Goal: Complete application form

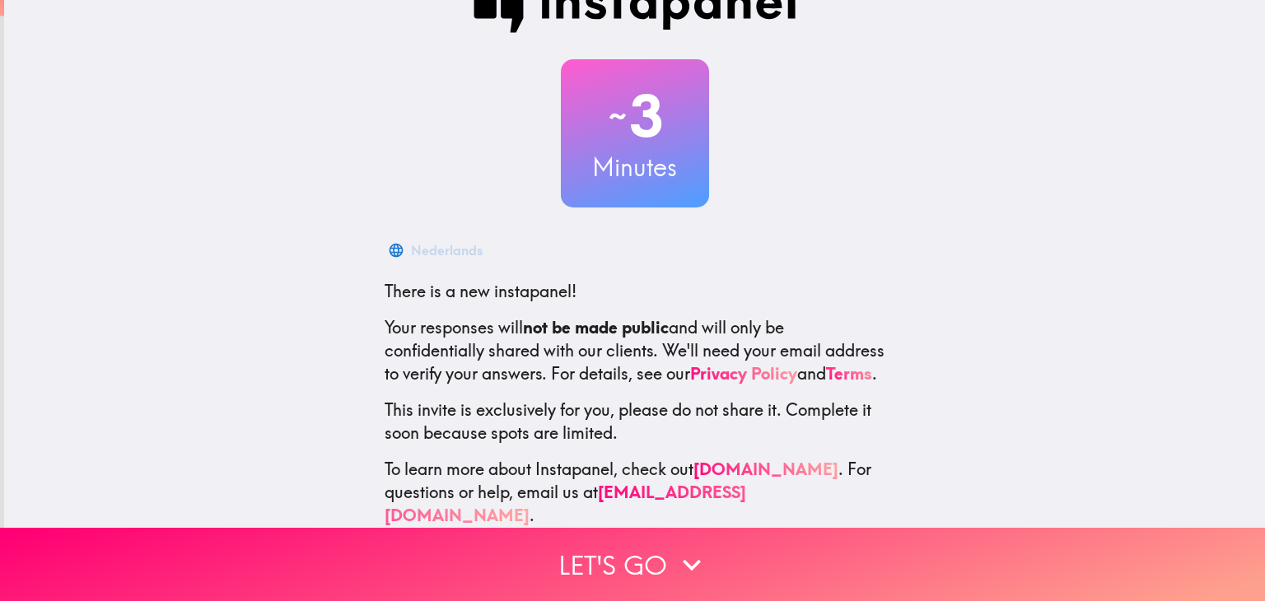
scroll to position [84, 0]
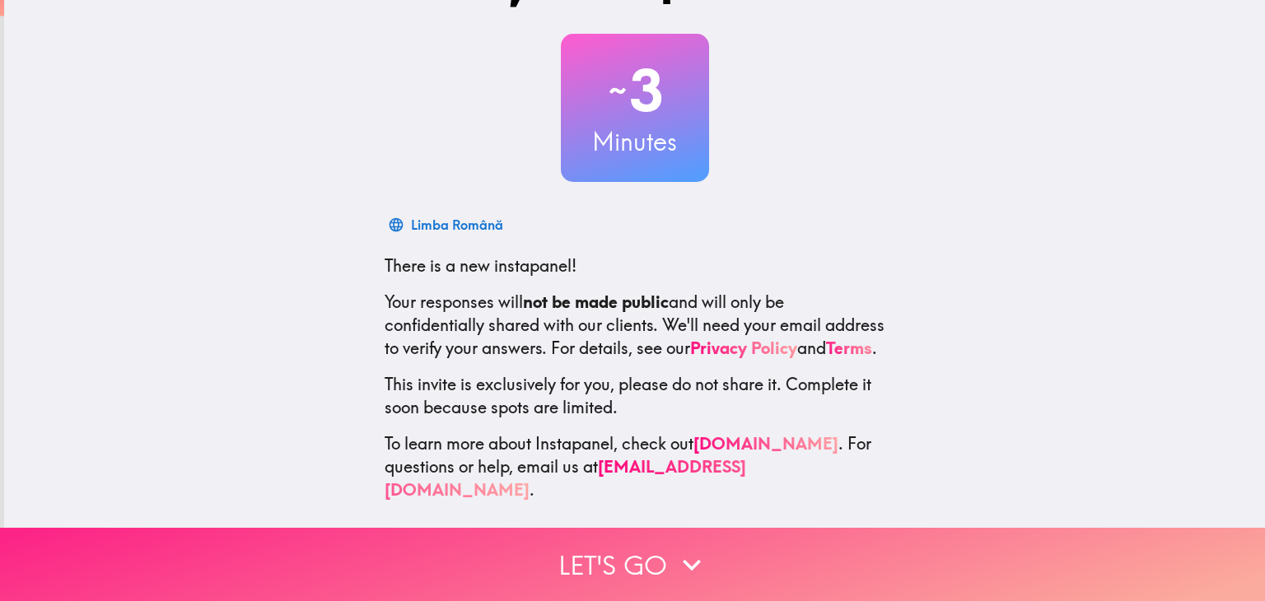
click at [636, 549] on button "Let's go" at bounding box center [632, 564] width 1265 height 73
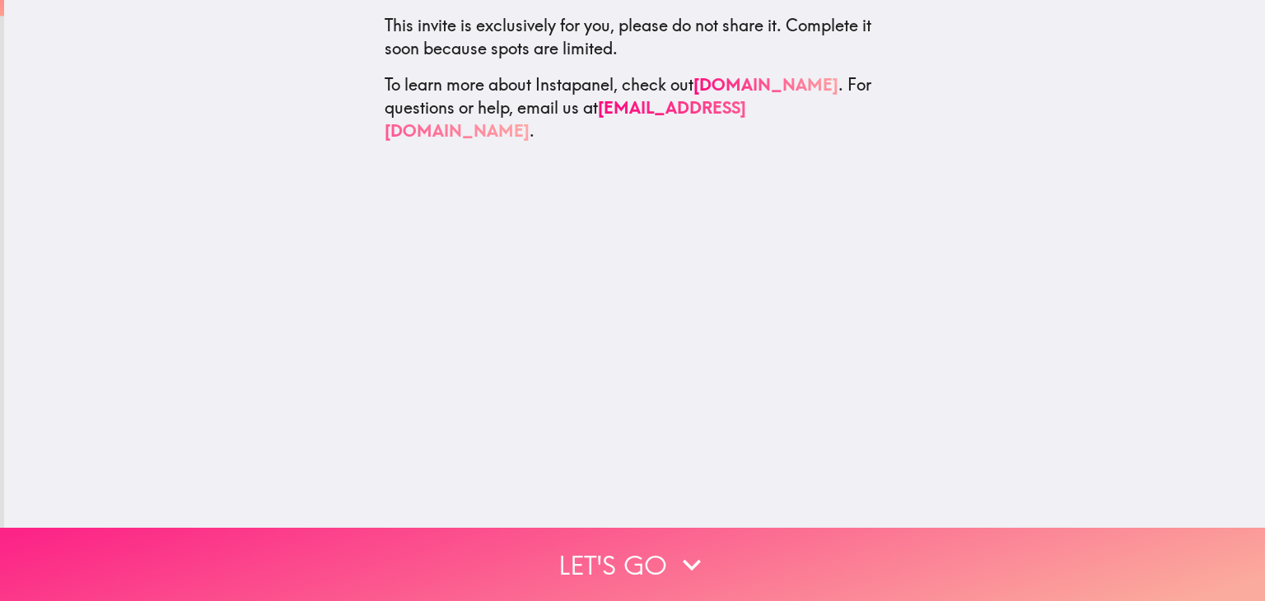
scroll to position [0, 0]
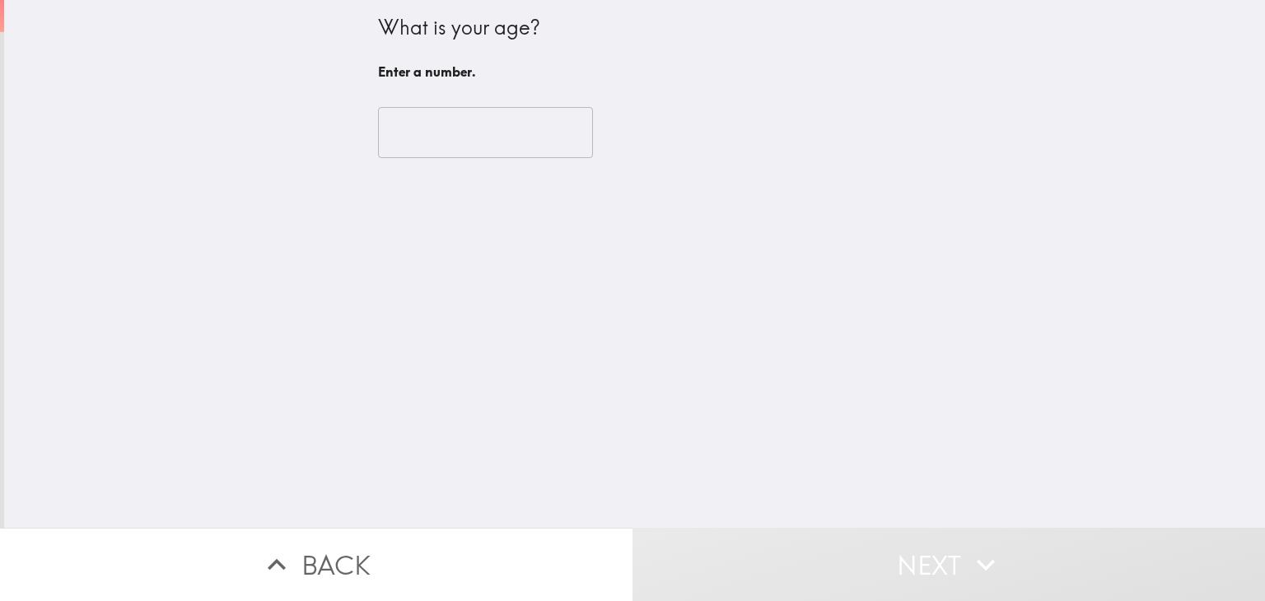
click at [411, 137] on input "number" at bounding box center [485, 132] width 215 height 51
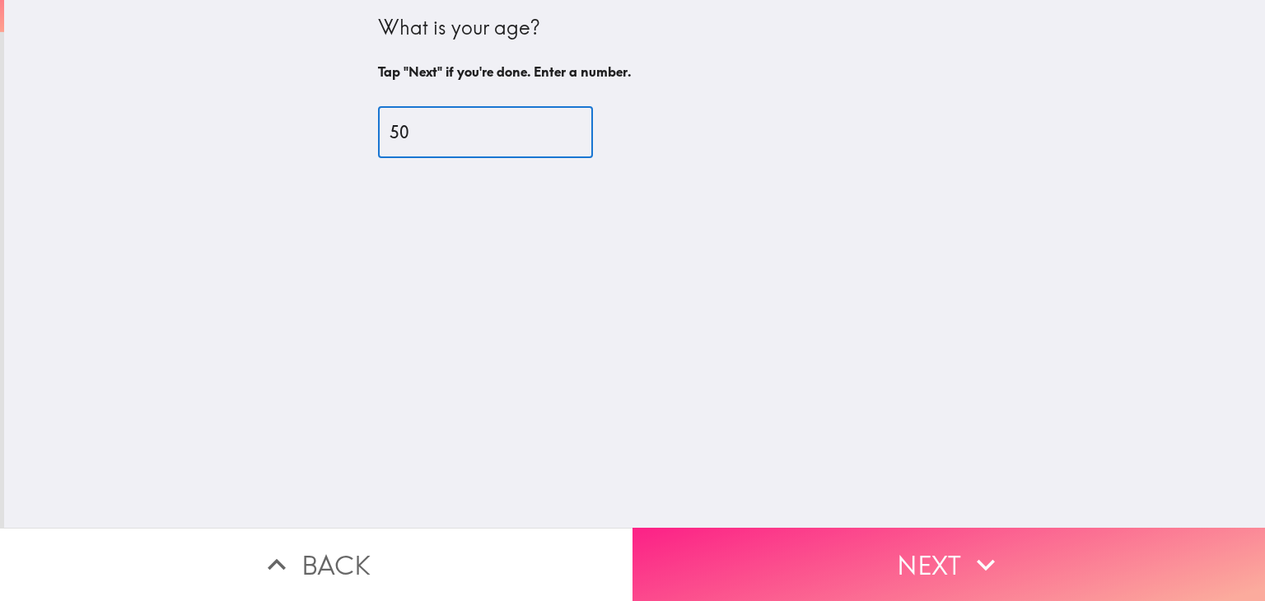
type input "50"
click at [916, 549] on button "Next" at bounding box center [949, 564] width 633 height 73
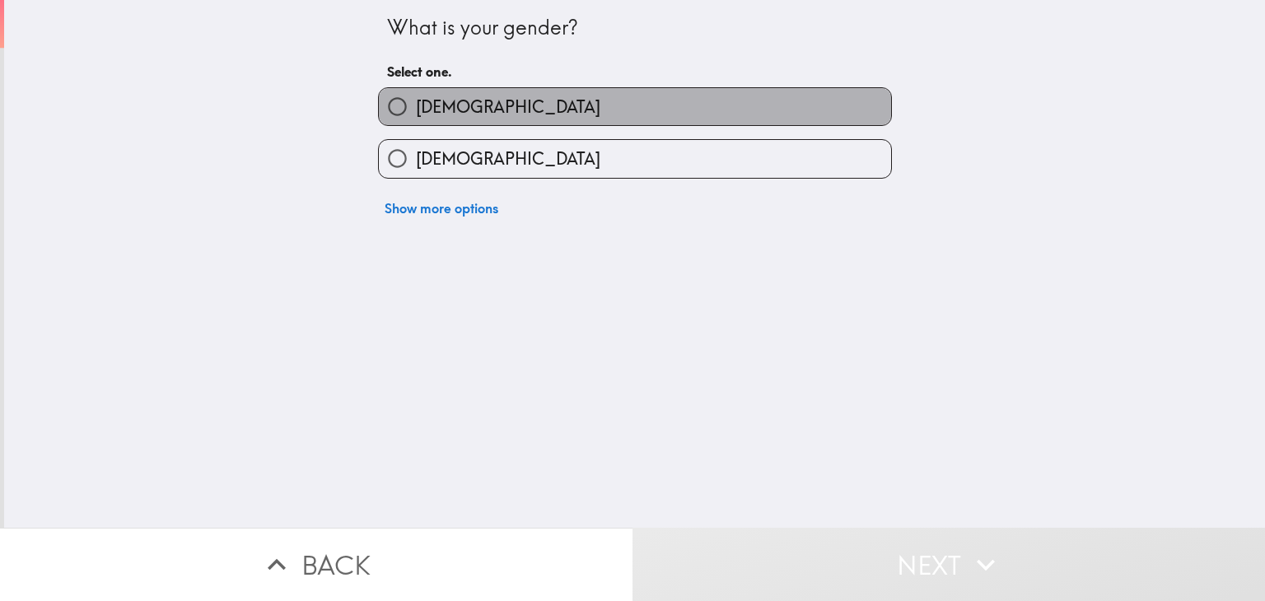
click at [435, 116] on span "[DEMOGRAPHIC_DATA]" at bounding box center [508, 107] width 184 height 23
click at [416, 116] on input "[DEMOGRAPHIC_DATA]" at bounding box center [397, 106] width 37 height 37
radio input "true"
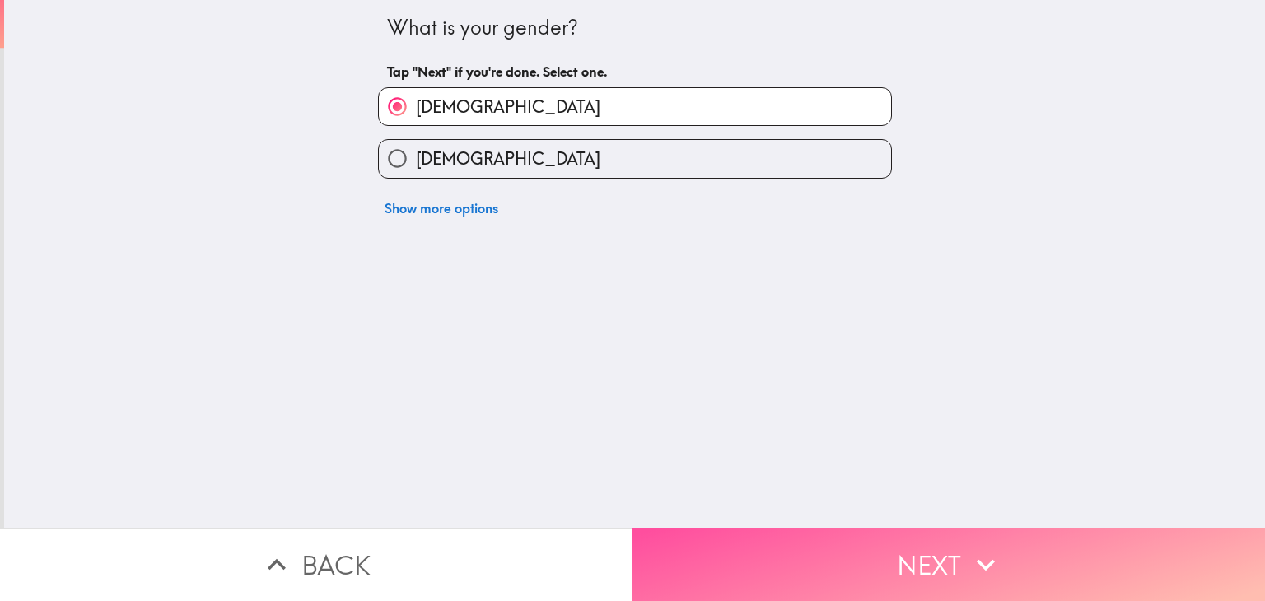
click at [842, 555] on button "Next" at bounding box center [949, 564] width 633 height 73
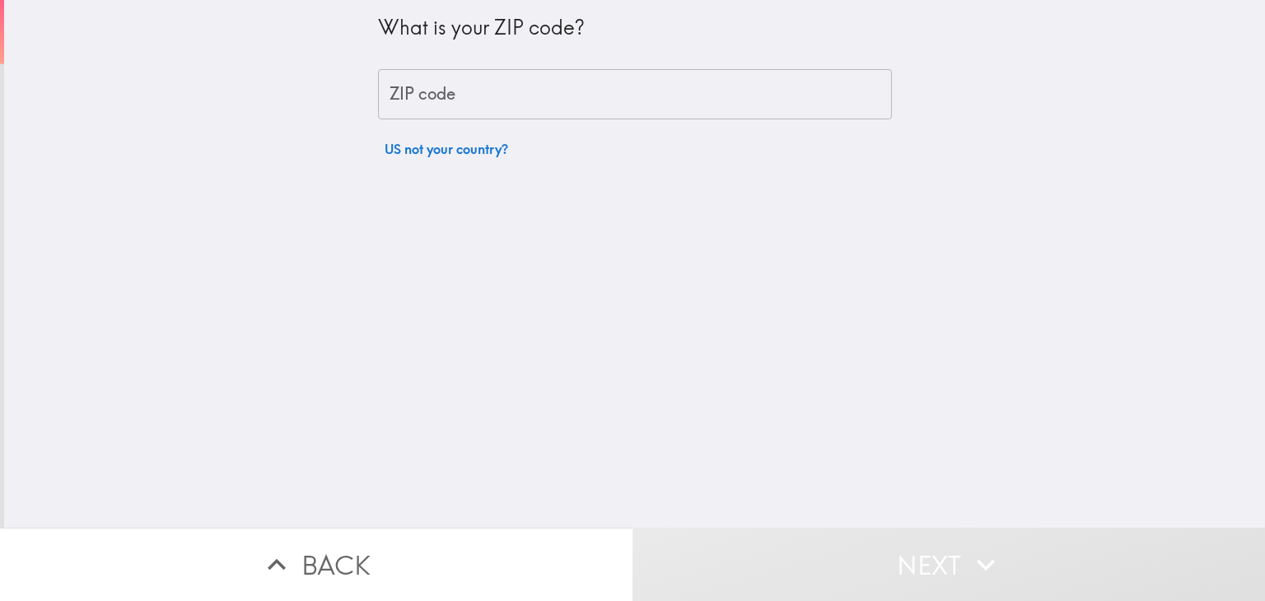
click at [446, 106] on input "ZIP code" at bounding box center [635, 94] width 514 height 51
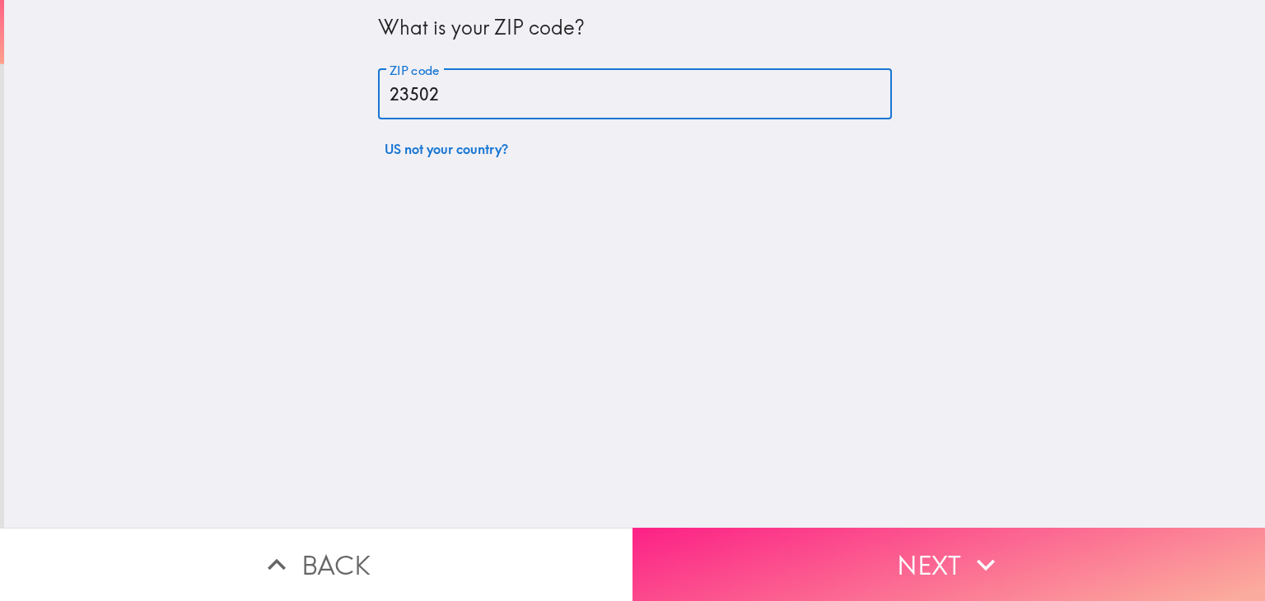
type input "23502"
click at [761, 541] on button "Next" at bounding box center [949, 564] width 633 height 73
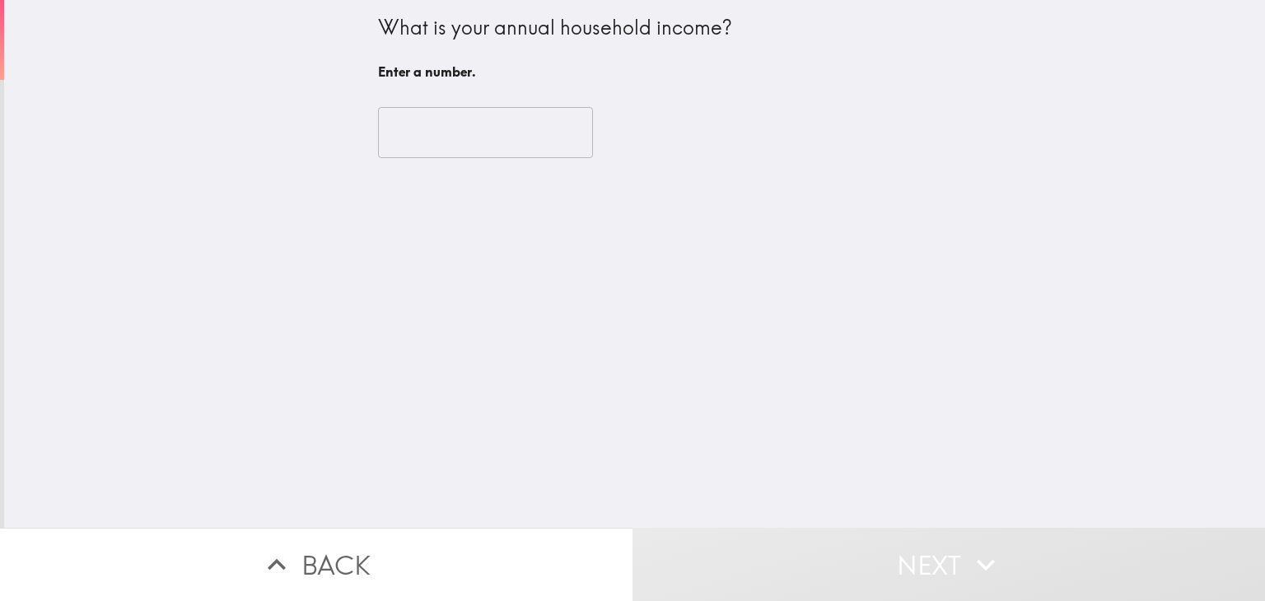
click at [453, 159] on div "​" at bounding box center [635, 132] width 514 height 91
click at [438, 138] on input "number" at bounding box center [485, 132] width 215 height 51
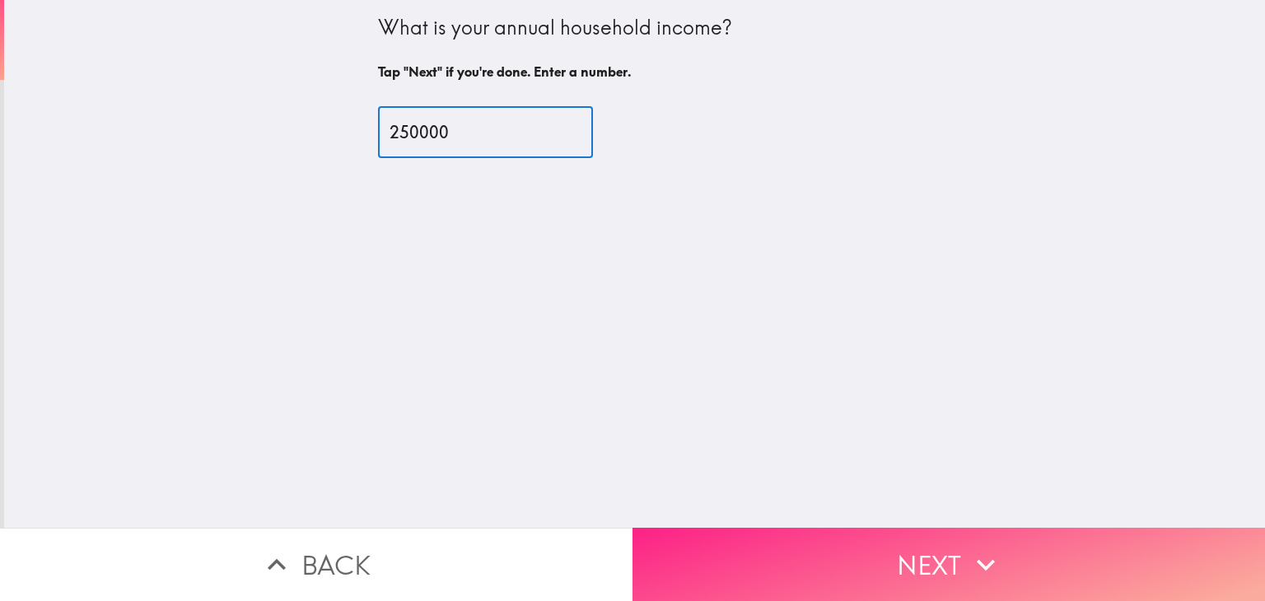
type input "250000"
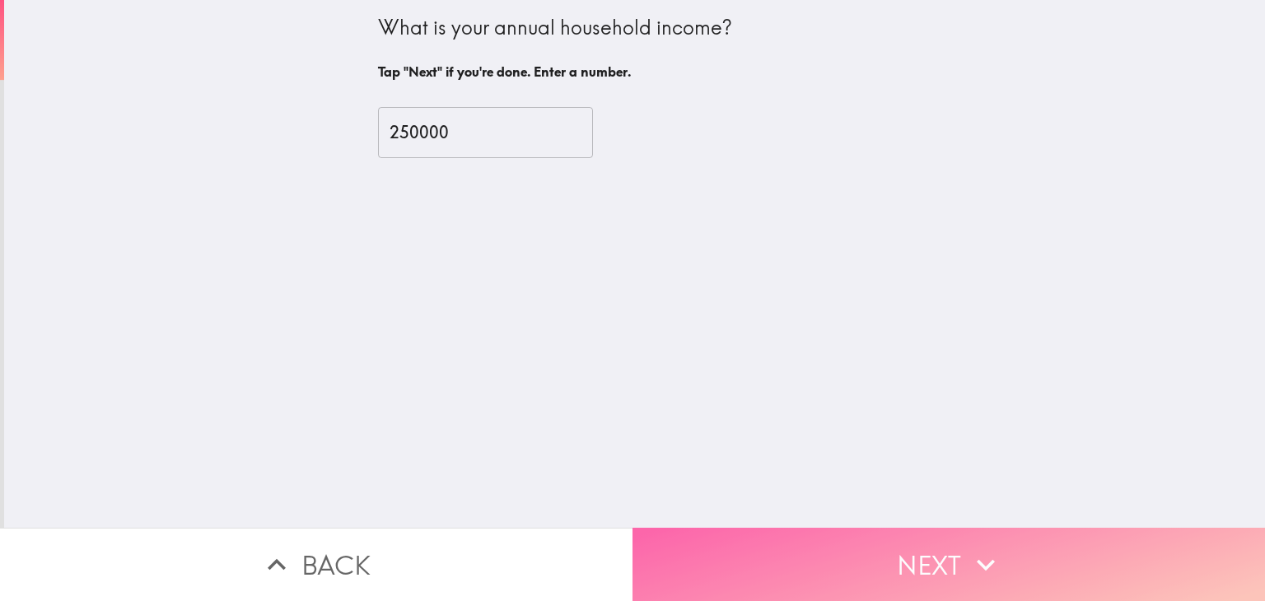
click at [921, 558] on button "Next" at bounding box center [949, 564] width 633 height 73
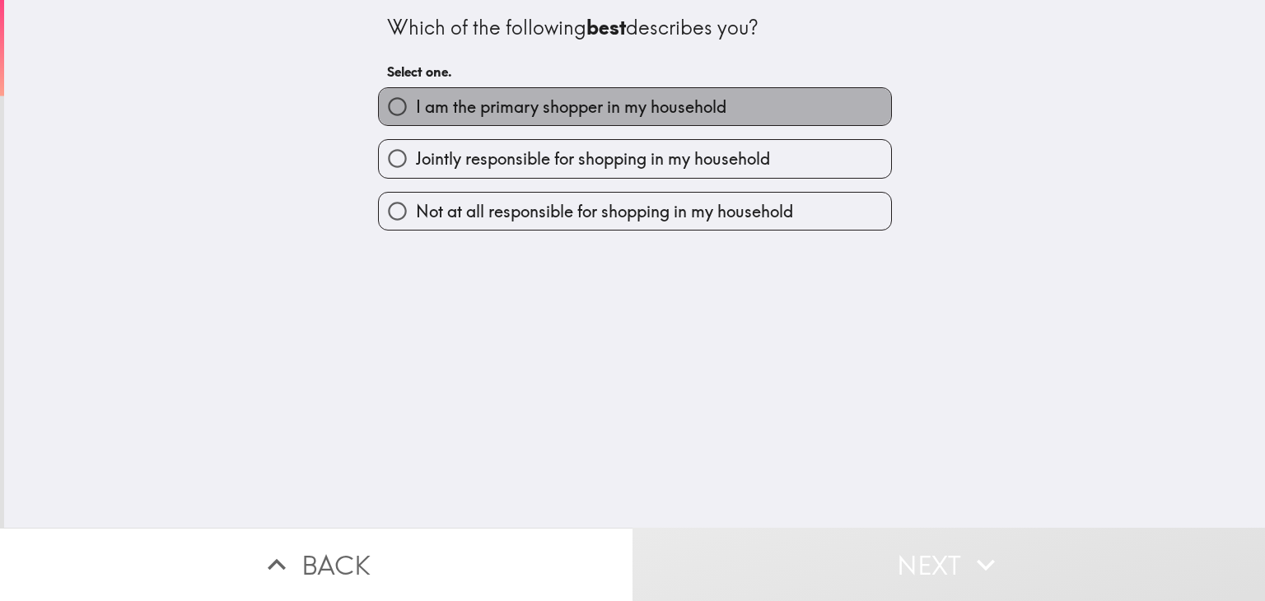
click at [439, 113] on span "I am the primary shopper in my household" at bounding box center [571, 107] width 311 height 23
click at [416, 113] on input "I am the primary shopper in my household" at bounding box center [397, 106] width 37 height 37
radio input "true"
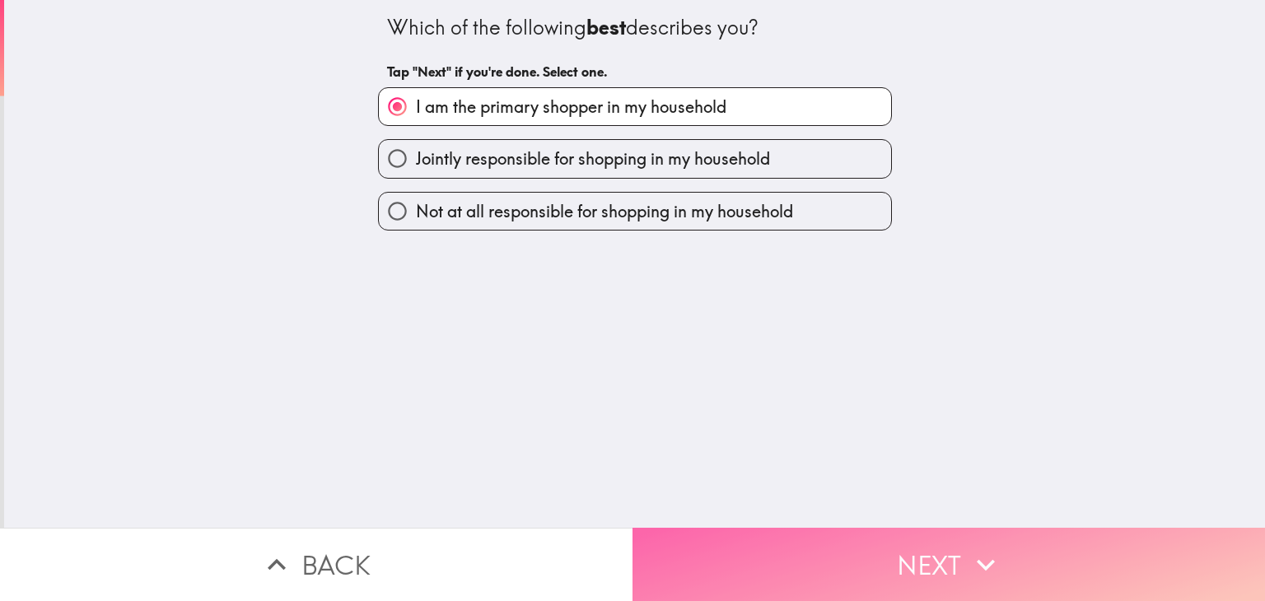
click at [887, 545] on button "Next" at bounding box center [949, 564] width 633 height 73
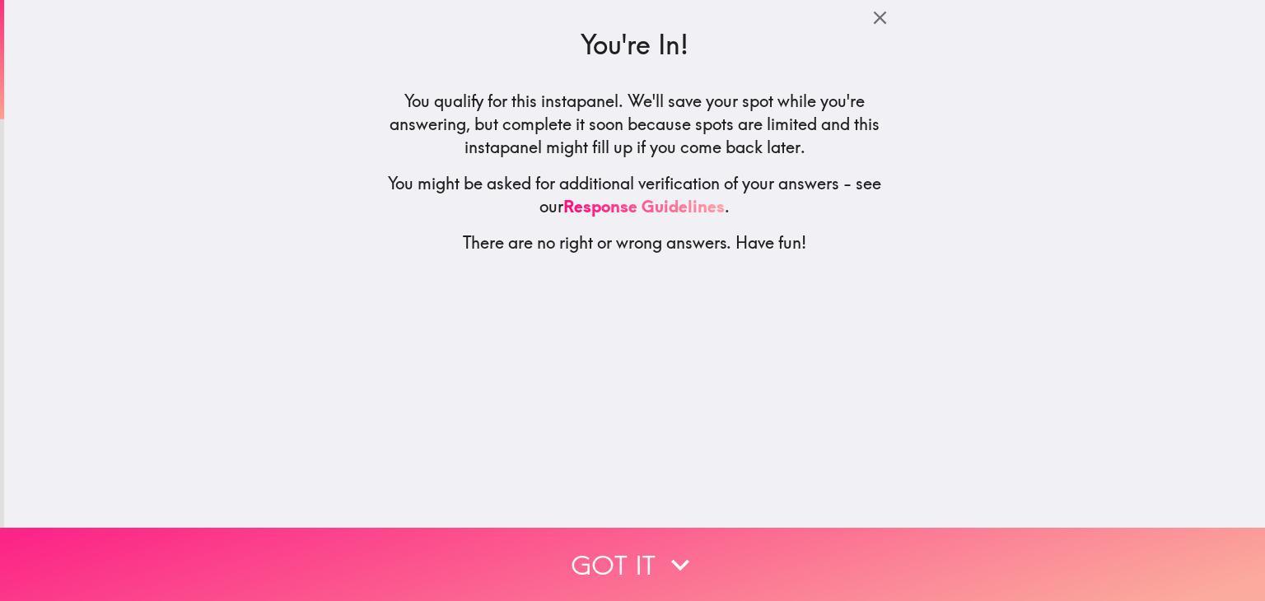
click at [667, 547] on icon "button" at bounding box center [680, 565] width 36 height 36
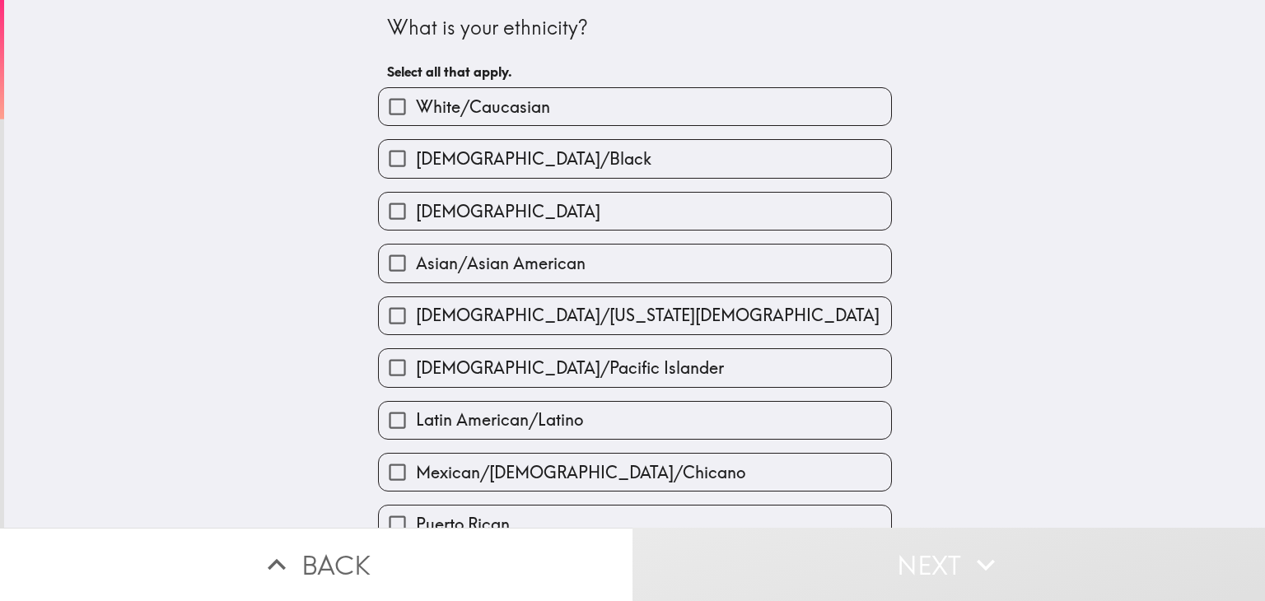
drag, startPoint x: 481, startPoint y: 100, endPoint x: 499, endPoint y: 120, distance: 26.8
click at [490, 113] on span "White/Caucasian" at bounding box center [483, 107] width 134 height 23
click at [416, 113] on input "White/Caucasian" at bounding box center [397, 106] width 37 height 37
checkbox input "true"
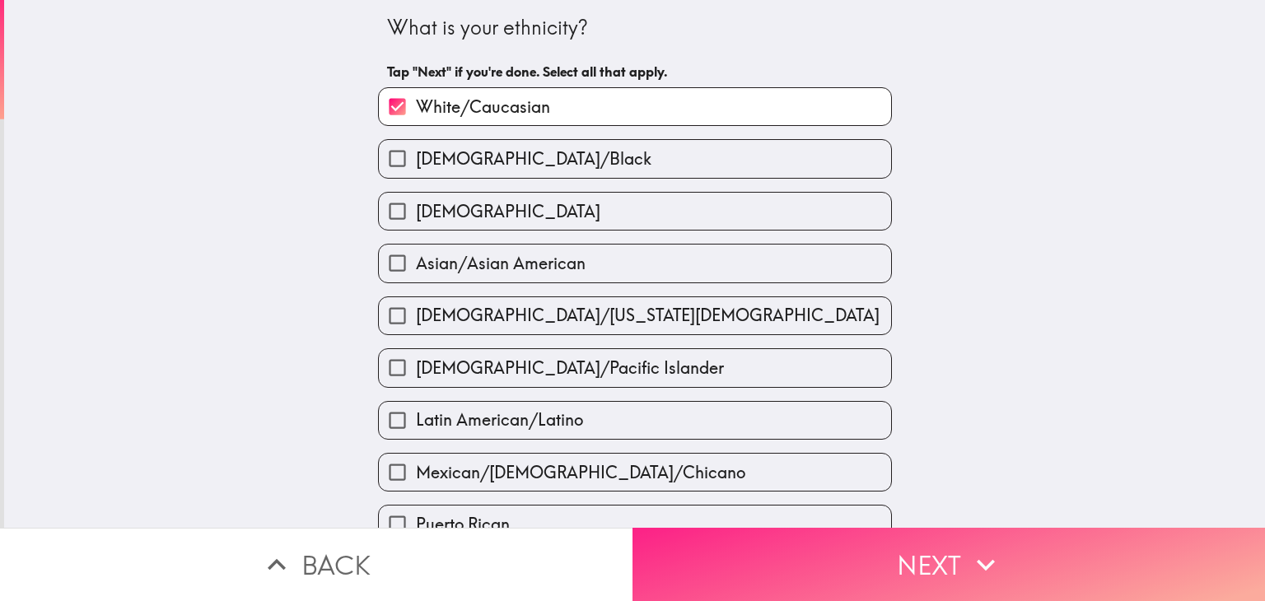
click at [768, 557] on button "Next" at bounding box center [949, 564] width 633 height 73
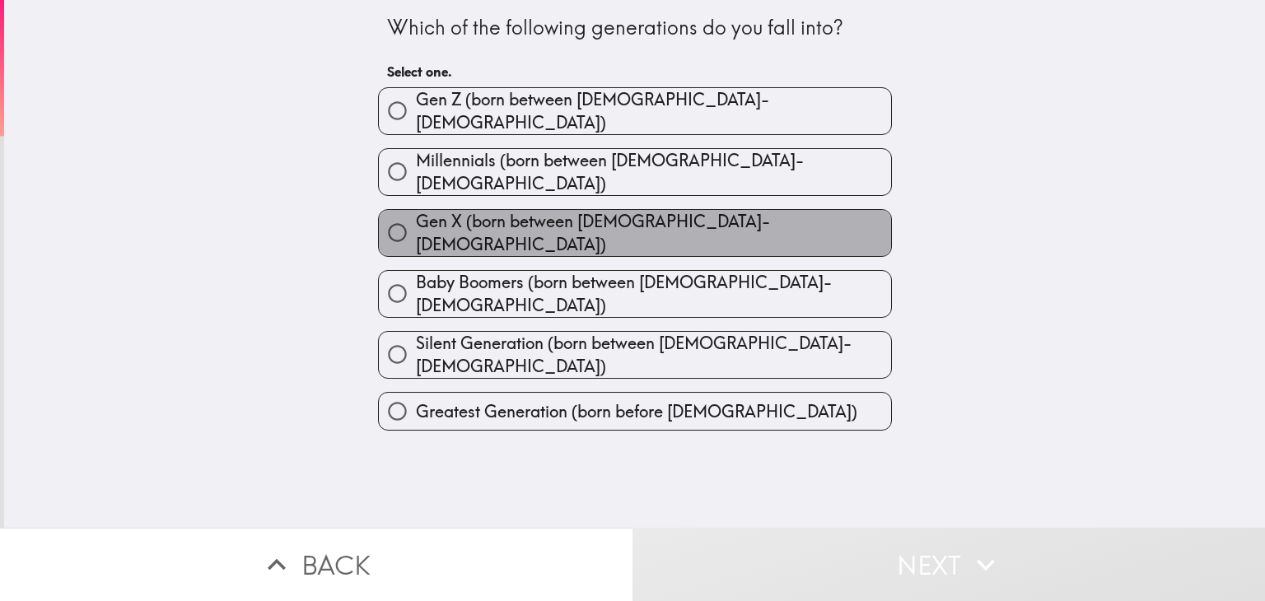
click at [521, 222] on span "Gen X (born between [DEMOGRAPHIC_DATA]-[DEMOGRAPHIC_DATA])" at bounding box center [653, 233] width 475 height 46
click at [416, 222] on input "Gen X (born between [DEMOGRAPHIC_DATA]-[DEMOGRAPHIC_DATA])" at bounding box center [397, 232] width 37 height 37
radio input "true"
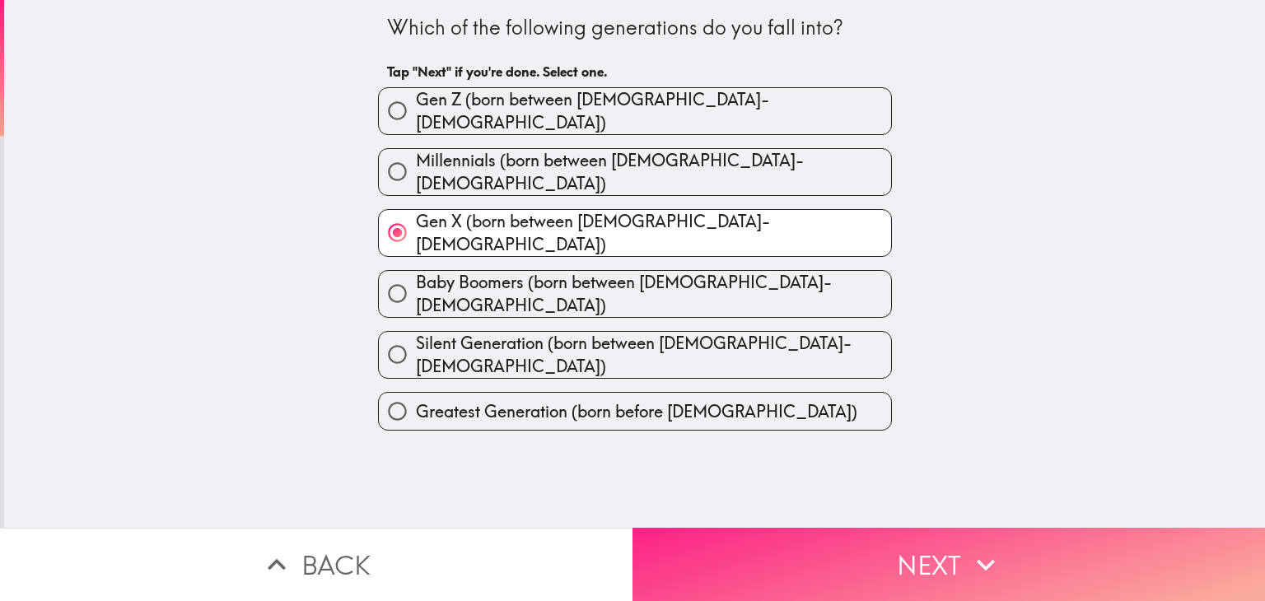
click at [899, 537] on button "Next" at bounding box center [949, 564] width 633 height 73
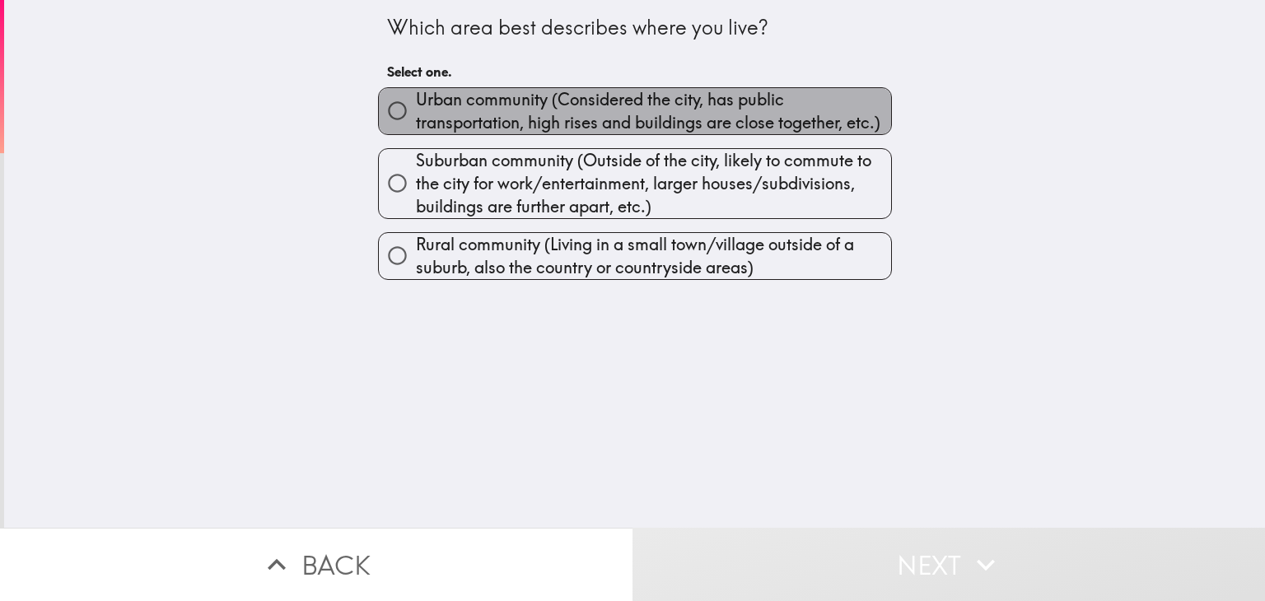
click at [439, 128] on span "Urban community (Considered the city, has public transportation, high rises and…" at bounding box center [653, 111] width 475 height 46
click at [416, 128] on input "Urban community (Considered the city, has public transportation, high rises and…" at bounding box center [397, 110] width 37 height 37
radio input "true"
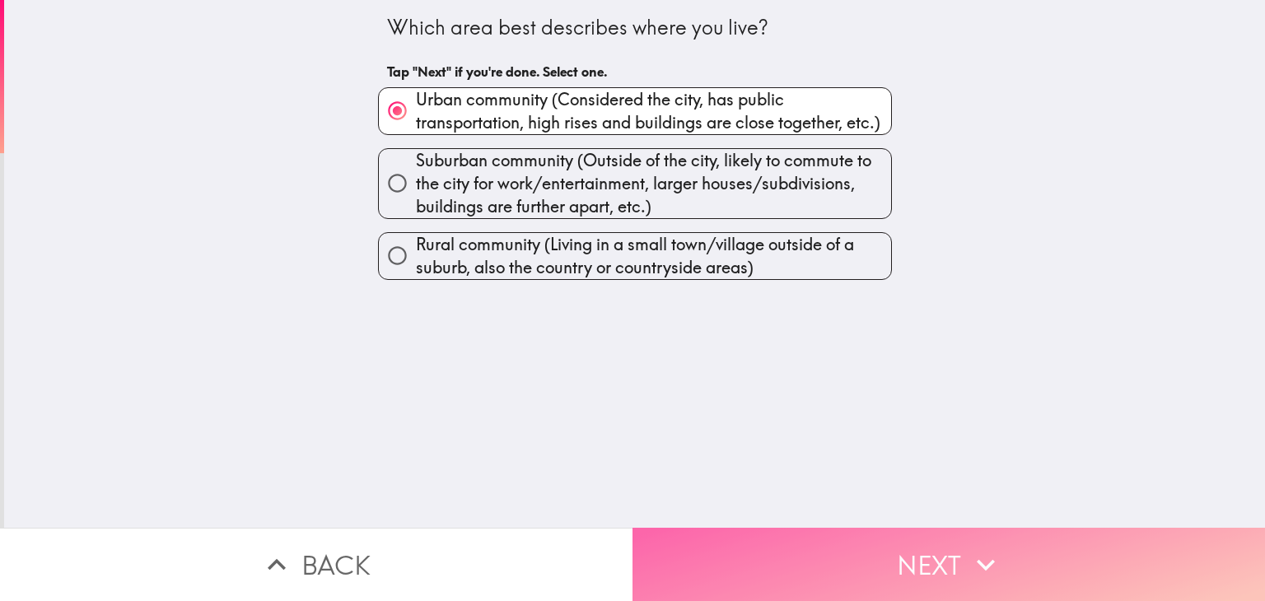
click at [856, 531] on button "Next" at bounding box center [949, 564] width 633 height 73
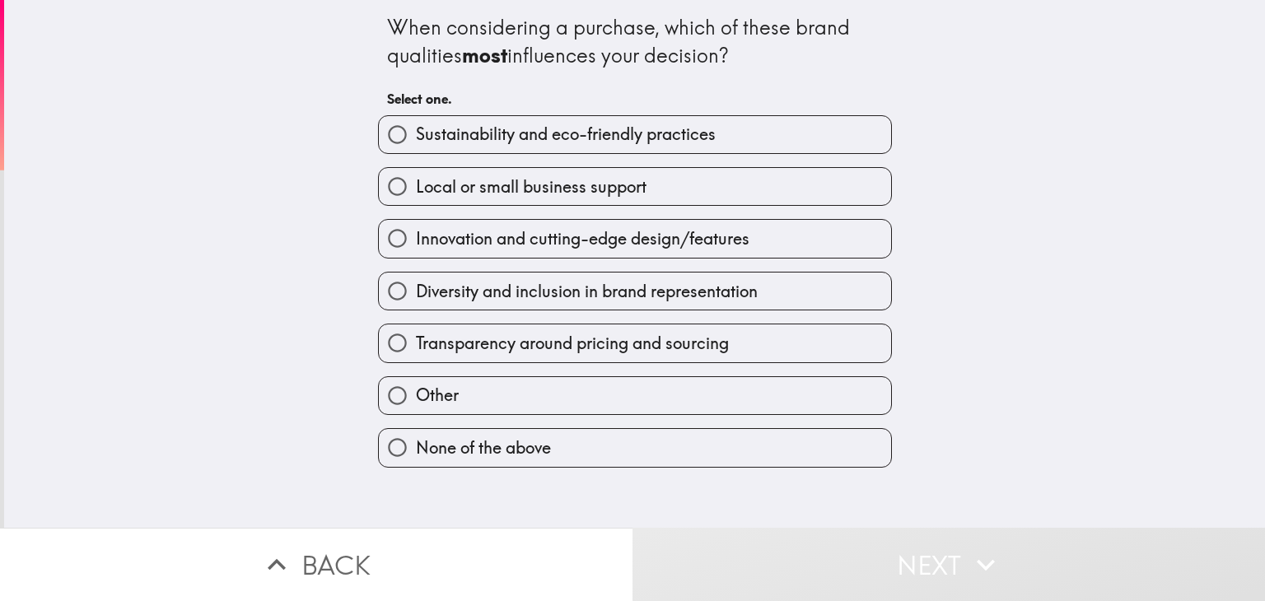
click at [467, 138] on span "Sustainability and eco-friendly practices" at bounding box center [566, 134] width 300 height 23
click at [416, 138] on input "Sustainability and eco-friendly practices" at bounding box center [397, 134] width 37 height 37
radio input "true"
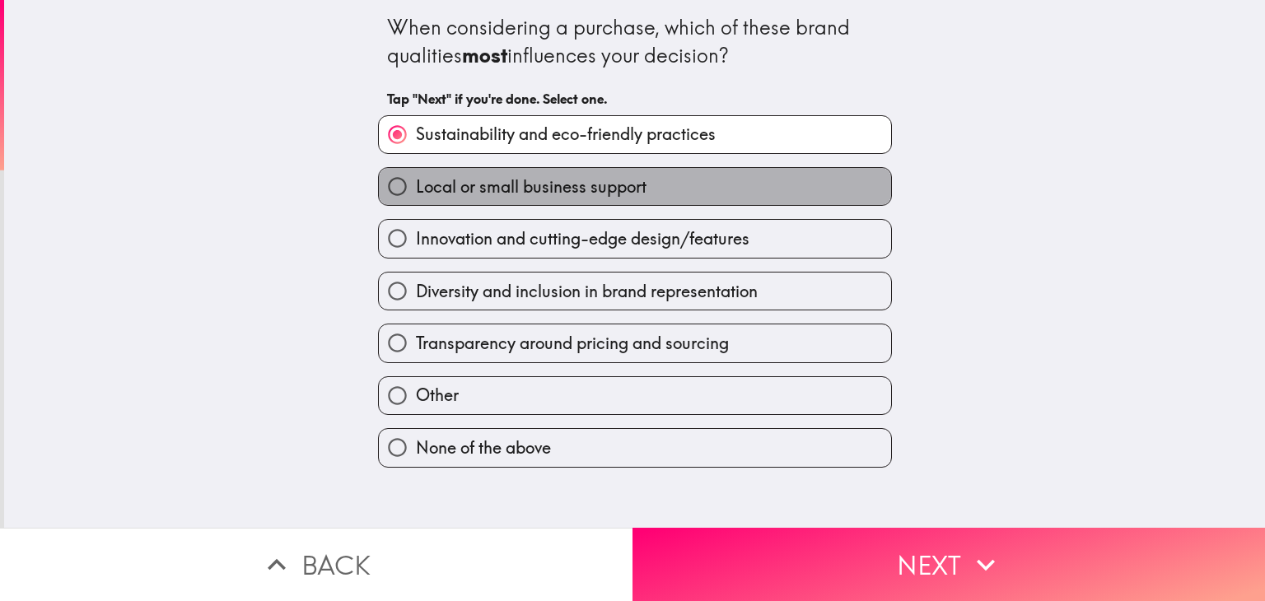
click at [483, 182] on span "Local or small business support" at bounding box center [531, 186] width 231 height 23
click at [416, 182] on input "Local or small business support" at bounding box center [397, 186] width 37 height 37
radio input "true"
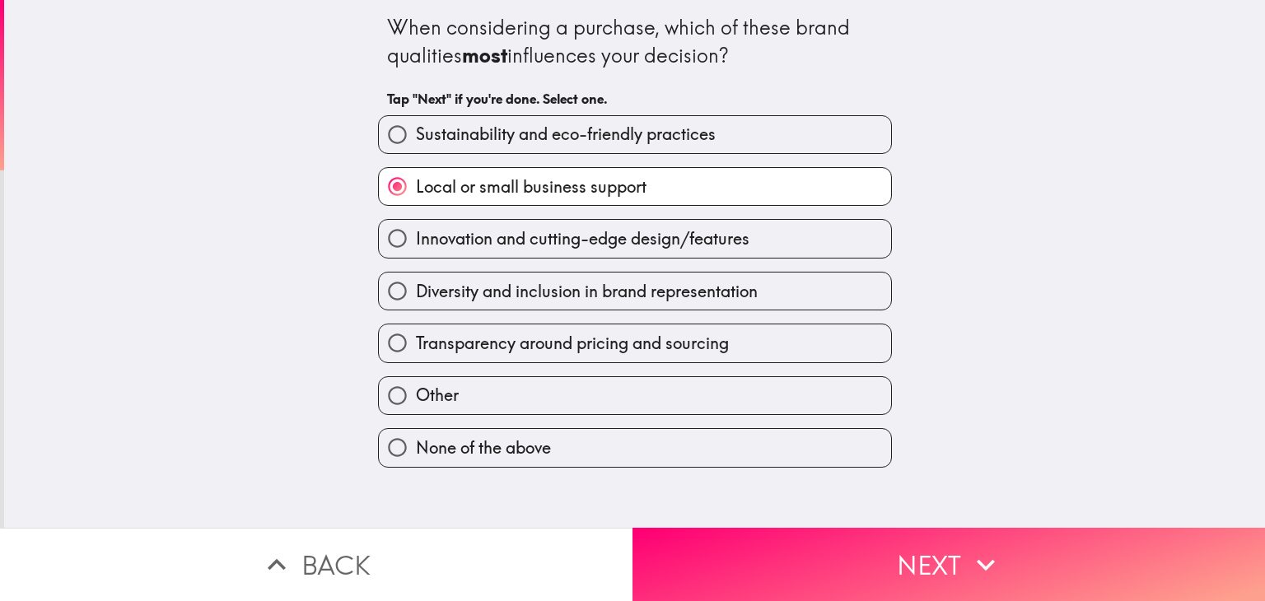
click at [502, 242] on span "Innovation and cutting-edge design/features" at bounding box center [583, 238] width 334 height 23
click at [416, 242] on input "Innovation and cutting-edge design/features" at bounding box center [397, 238] width 37 height 37
radio input "true"
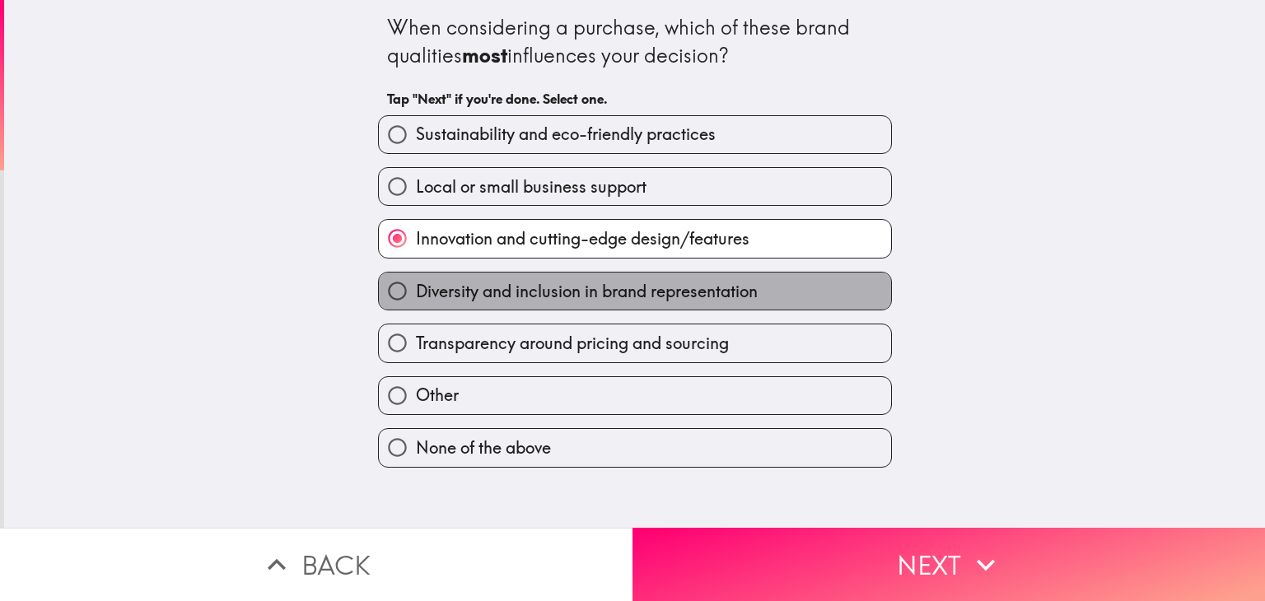
drag, startPoint x: 511, startPoint y: 294, endPoint x: 515, endPoint y: 308, distance: 14.6
click at [511, 296] on span "Diversity and inclusion in brand representation" at bounding box center [587, 291] width 342 height 23
click at [416, 296] on input "Diversity and inclusion in brand representation" at bounding box center [397, 291] width 37 height 37
radio input "true"
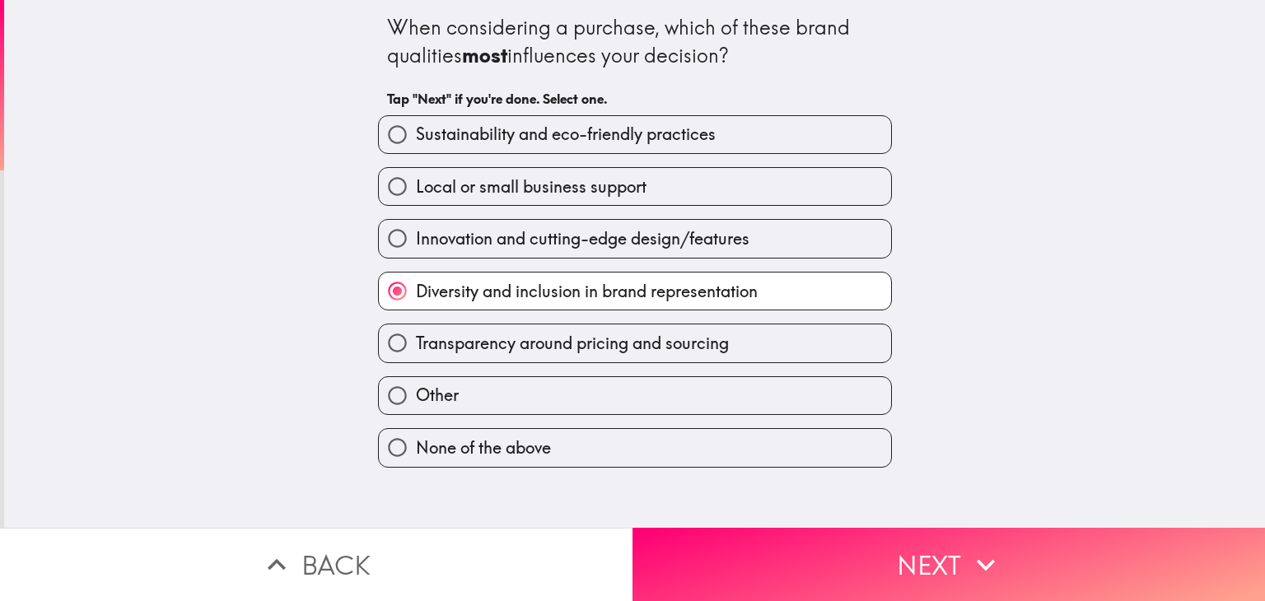
click at [516, 349] on span "Transparency around pricing and sourcing" at bounding box center [572, 343] width 313 height 23
click at [416, 349] on input "Transparency around pricing and sourcing" at bounding box center [397, 343] width 37 height 37
radio input "true"
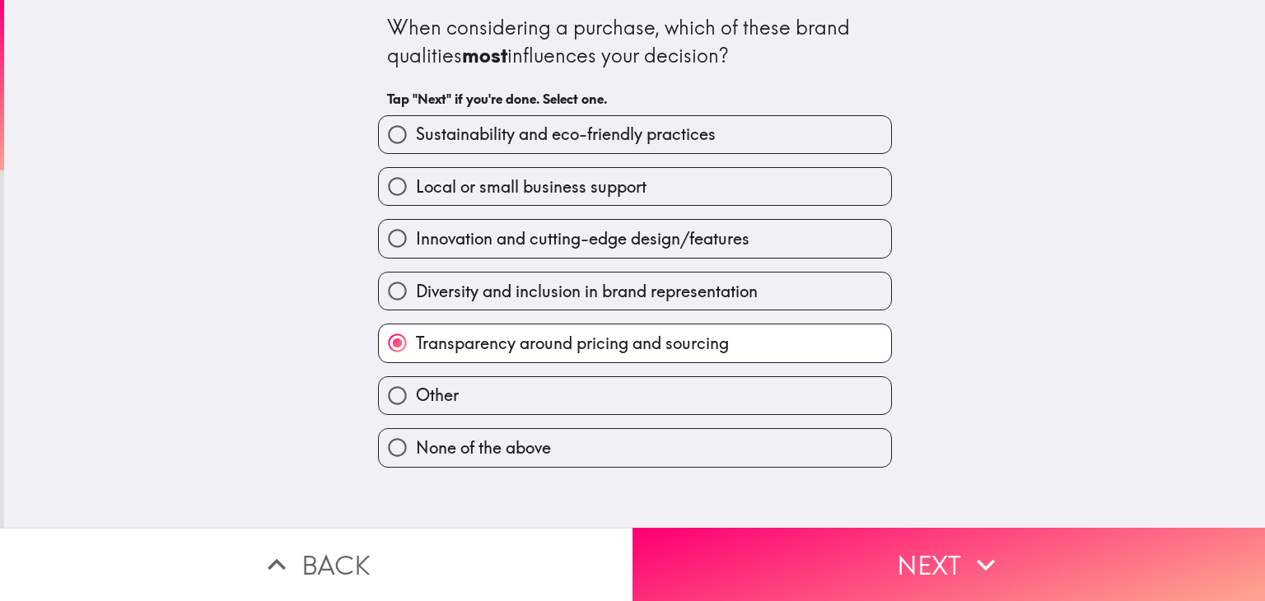
click at [476, 138] on span "Sustainability and eco-friendly practices" at bounding box center [566, 134] width 300 height 23
click at [416, 138] on input "Sustainability and eco-friendly practices" at bounding box center [397, 134] width 37 height 37
radio input "true"
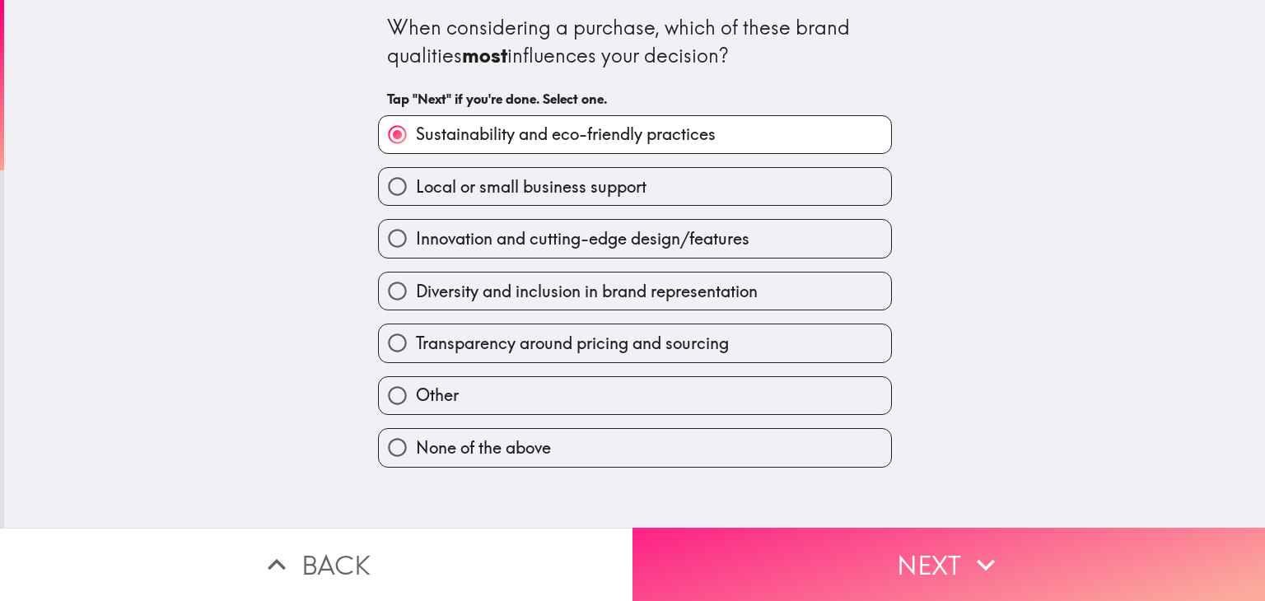
click at [894, 551] on button "Next" at bounding box center [949, 564] width 633 height 73
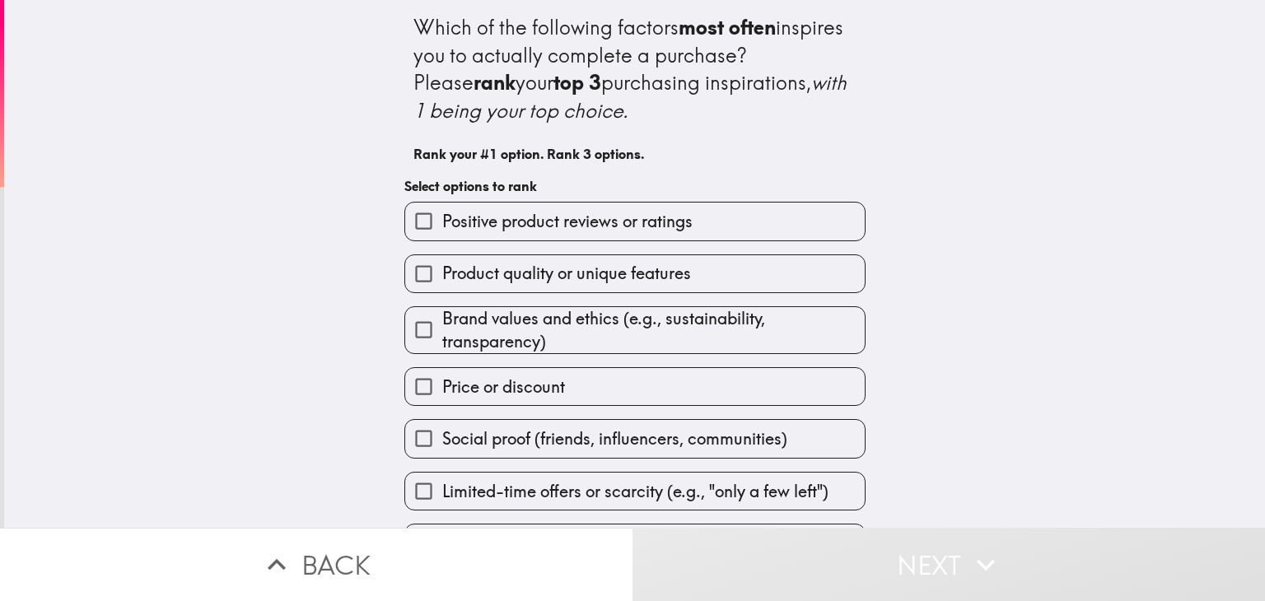
click at [521, 227] on span "Positive product reviews or ratings" at bounding box center [567, 221] width 250 height 23
click at [442, 227] on input "Positive product reviews or ratings" at bounding box center [423, 221] width 37 height 37
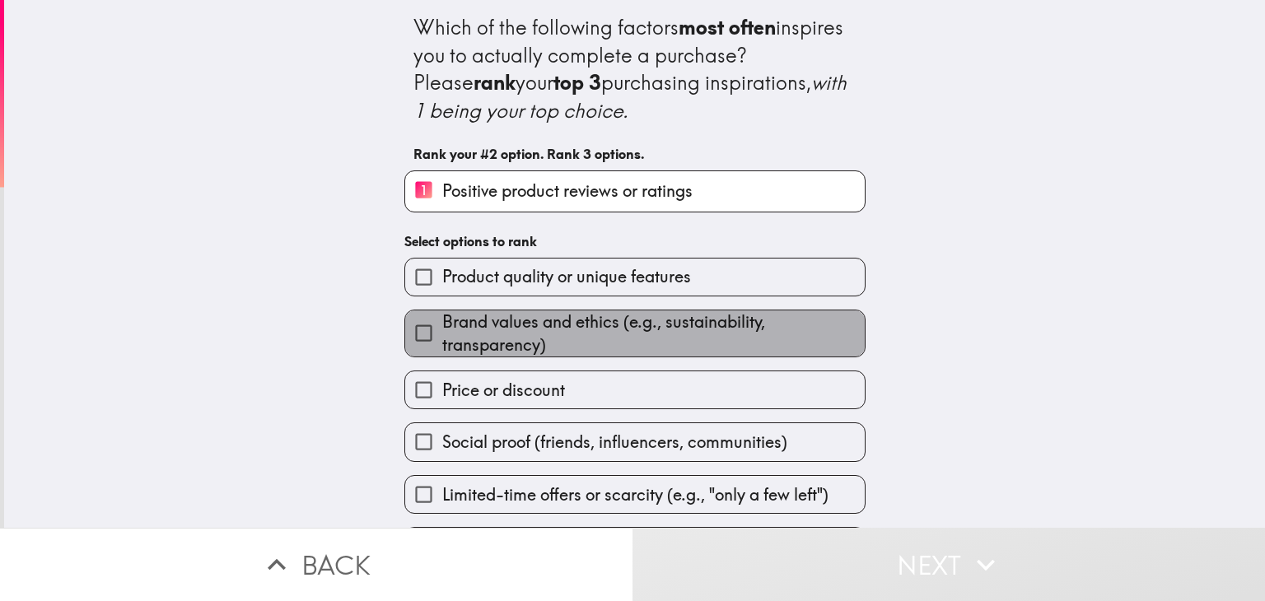
click at [549, 321] on span "Brand values and ethics (e.g., sustainability, transparency)" at bounding box center [653, 334] width 423 height 46
click at [442, 321] on input "Brand values and ethics (e.g., sustainability, transparency)" at bounding box center [423, 333] width 37 height 37
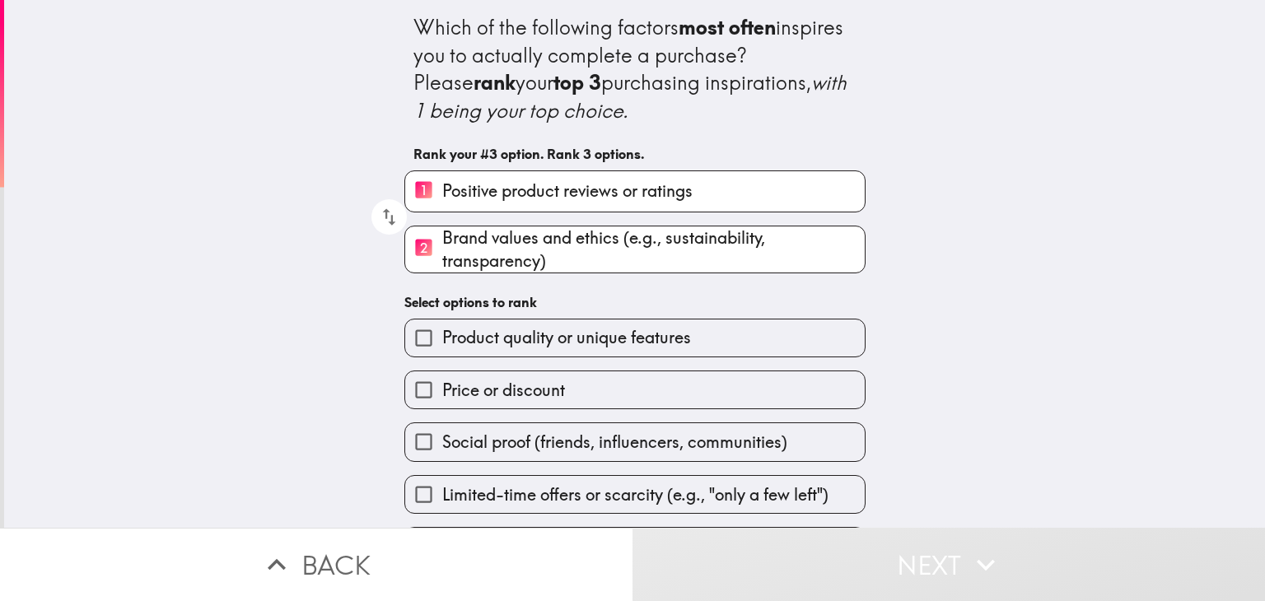
click at [509, 183] on span "Positive product reviews or ratings" at bounding box center [567, 191] width 250 height 23
click at [442, 183] on input "1 Positive product reviews or ratings" at bounding box center [423, 191] width 37 height 40
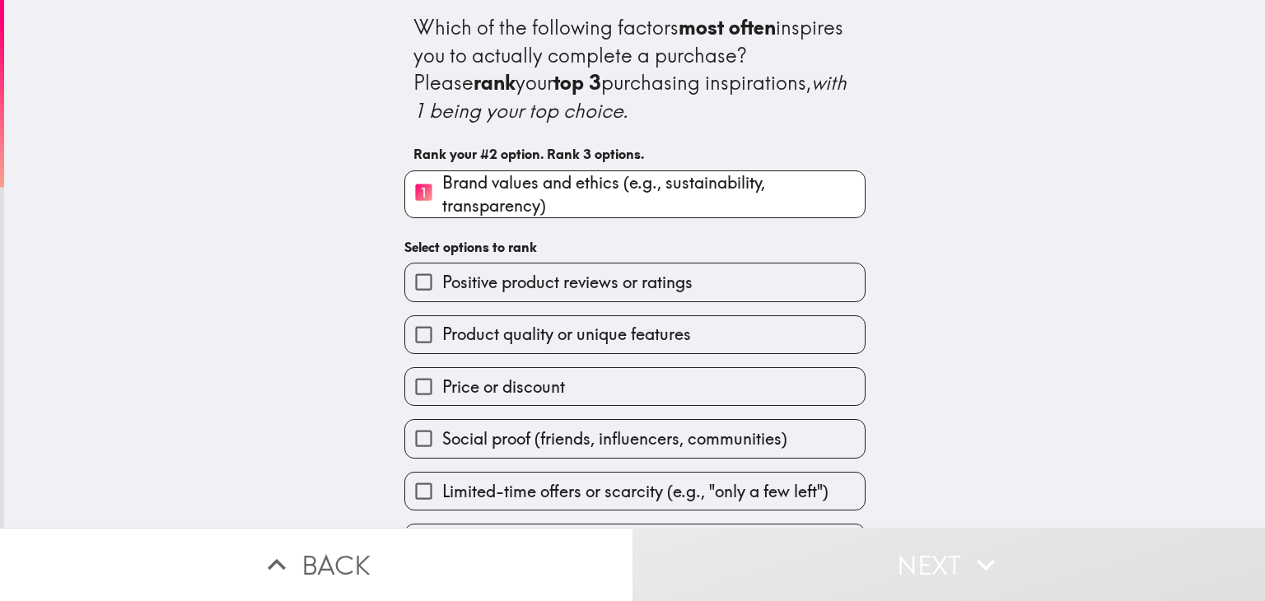
click at [516, 196] on span "Brand values and ethics (e.g., sustainability, transparency)" at bounding box center [653, 194] width 423 height 46
click at [442, 196] on input "1 Brand values and ethics (e.g., sustainability, transparency)" at bounding box center [423, 194] width 37 height 40
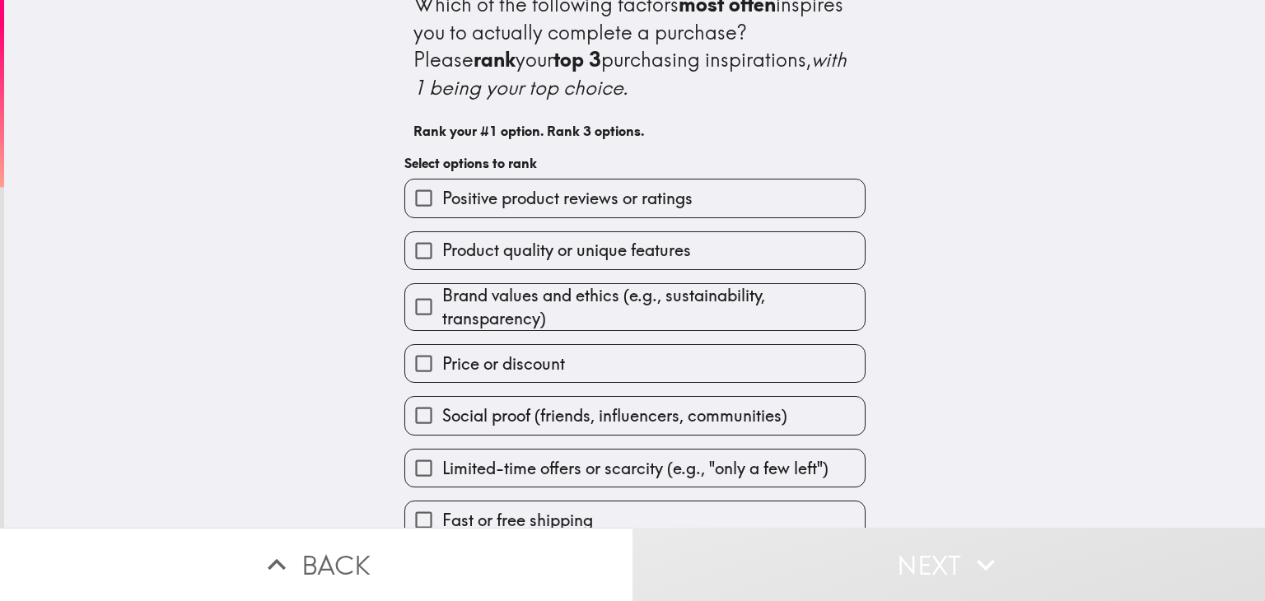
scroll to position [45, 0]
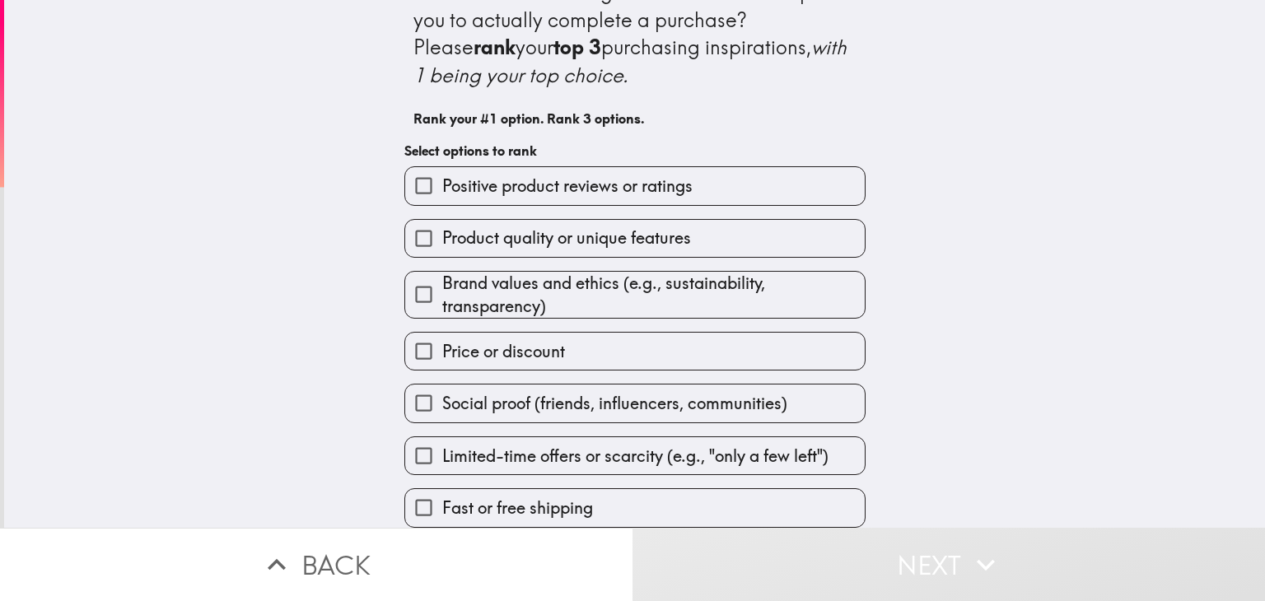
click at [500, 238] on span "Product quality or unique features" at bounding box center [566, 238] width 249 height 23
click at [442, 238] on input "Product quality or unique features" at bounding box center [423, 238] width 37 height 37
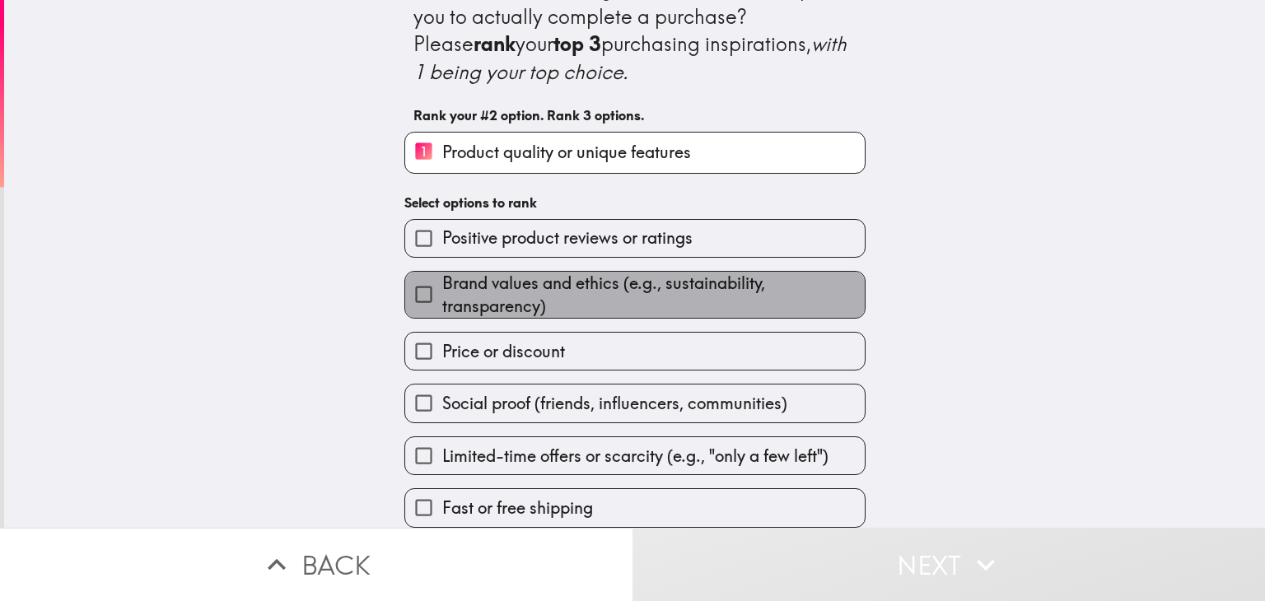
click at [492, 289] on span "Brand values and ethics (e.g., sustainability, transparency)" at bounding box center [653, 295] width 423 height 46
click at [442, 289] on input "Brand values and ethics (e.g., sustainability, transparency)" at bounding box center [423, 294] width 37 height 37
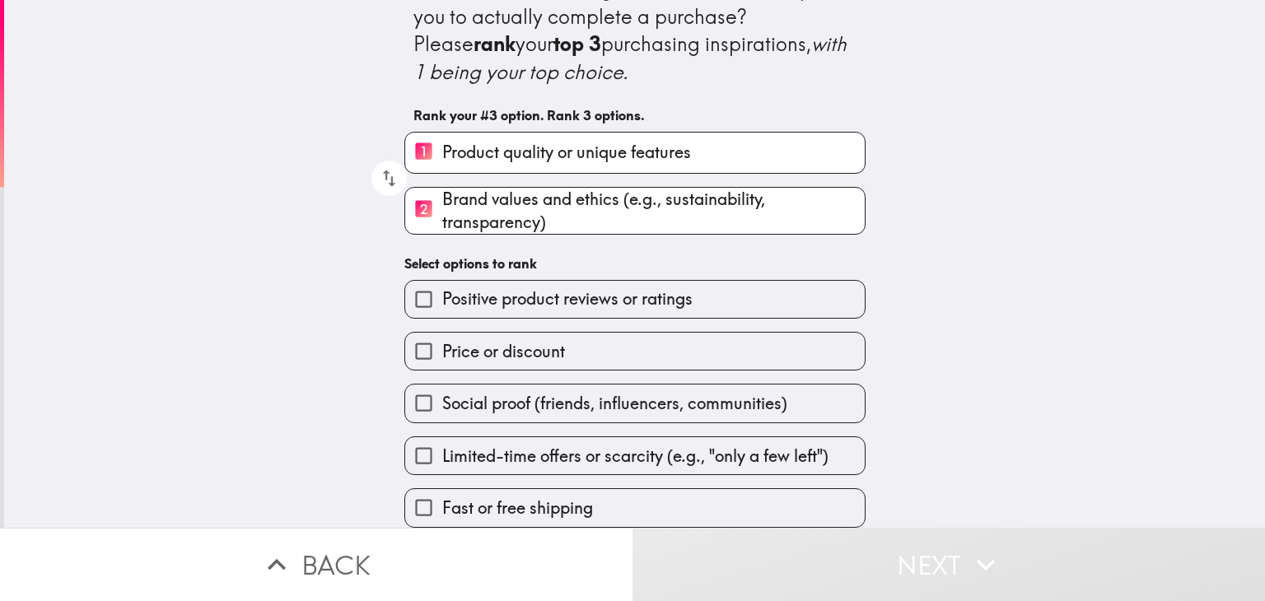
click at [514, 343] on span "Price or discount" at bounding box center [503, 351] width 123 height 23
click at [442, 343] on input "Price or discount" at bounding box center [423, 351] width 37 height 37
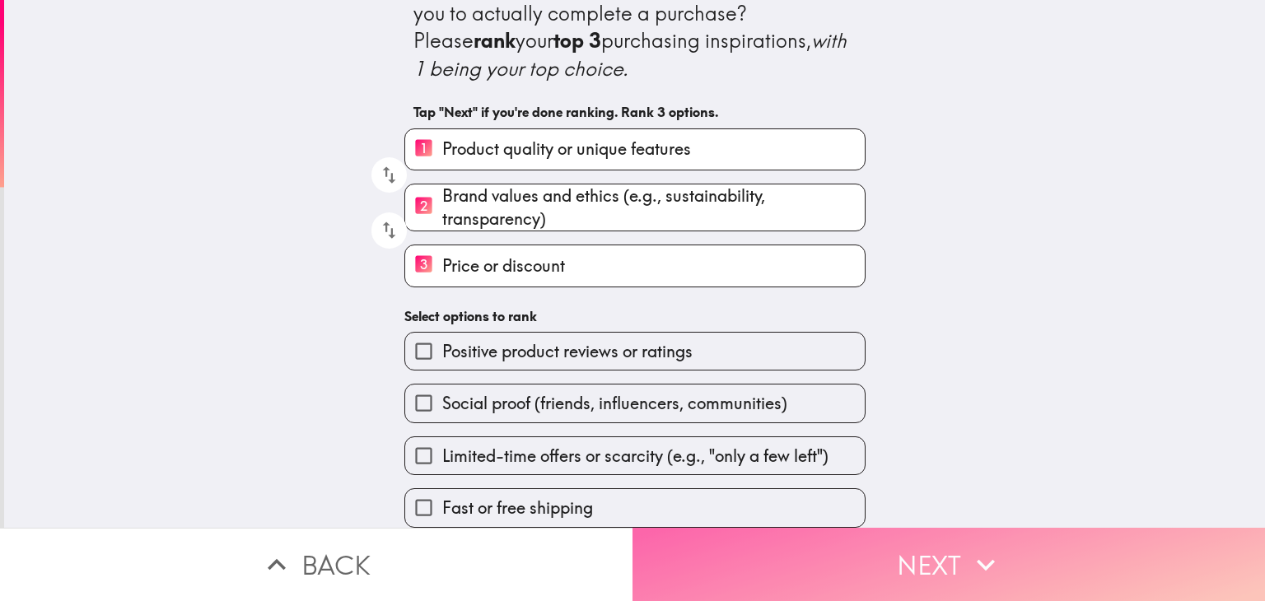
click at [736, 542] on button "Next" at bounding box center [949, 564] width 633 height 73
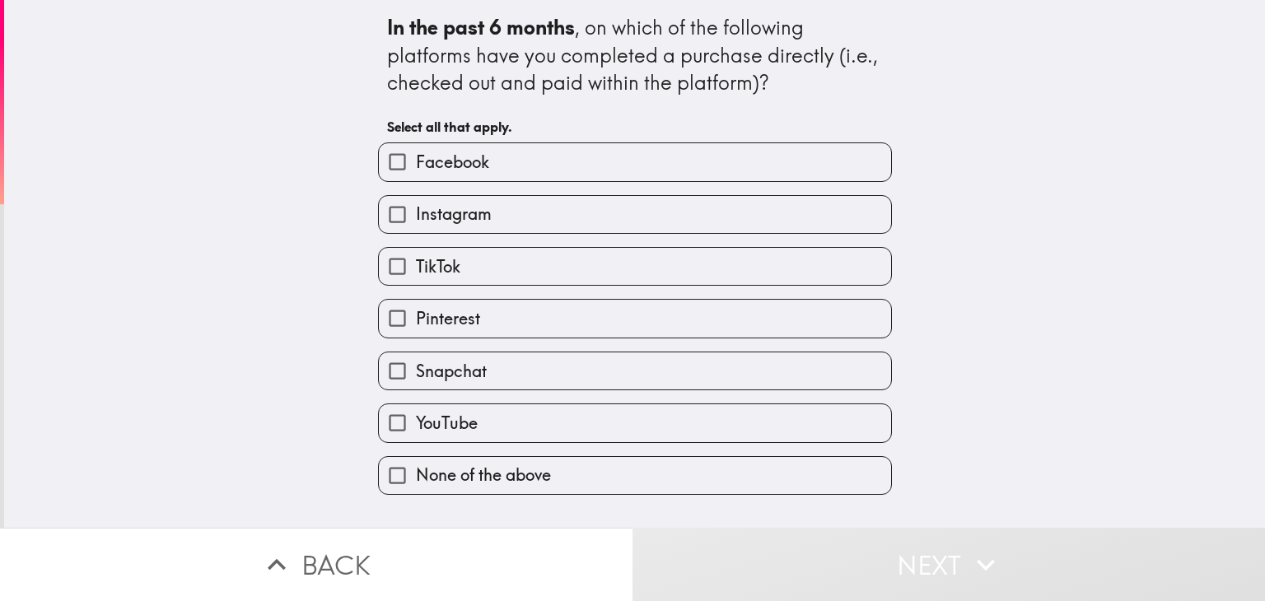
click at [491, 171] on label "Facebook" at bounding box center [635, 161] width 512 height 37
click at [416, 171] on input "Facebook" at bounding box center [397, 161] width 37 height 37
checkbox input "true"
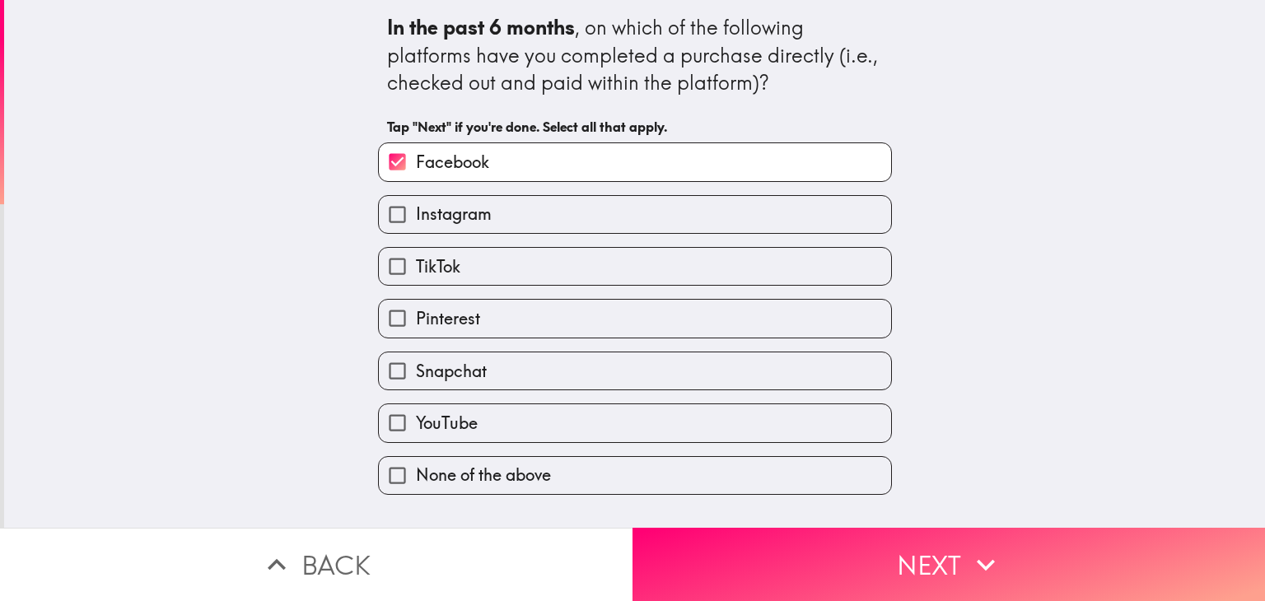
click at [504, 219] on label "Instagram" at bounding box center [635, 214] width 512 height 37
click at [416, 219] on input "Instagram" at bounding box center [397, 214] width 37 height 37
checkbox input "true"
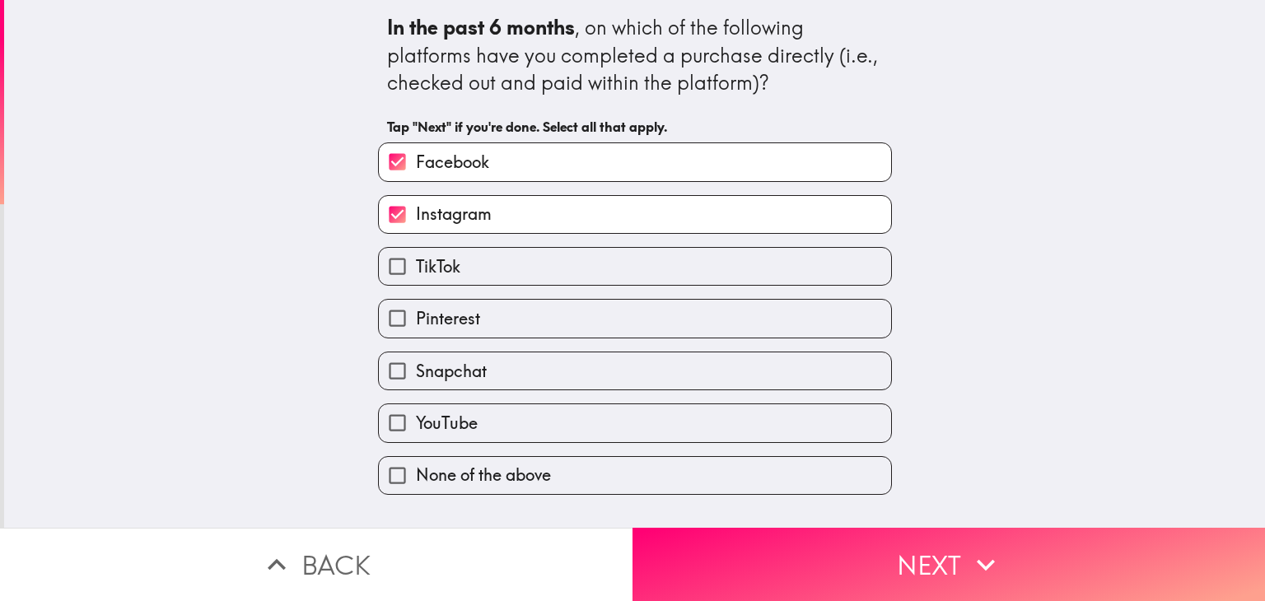
click at [472, 421] on label "YouTube" at bounding box center [635, 422] width 512 height 37
click at [416, 421] on input "YouTube" at bounding box center [397, 422] width 37 height 37
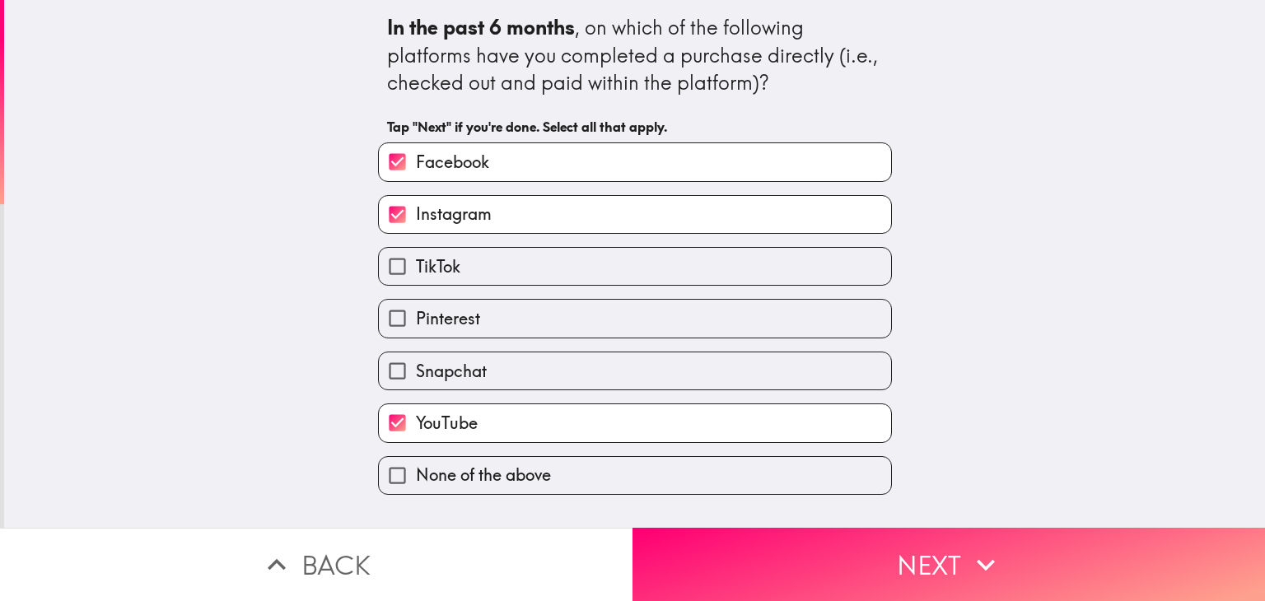
click at [474, 418] on label "YouTube" at bounding box center [635, 422] width 512 height 37
click at [416, 418] on input "YouTube" at bounding box center [397, 422] width 37 height 37
checkbox input "false"
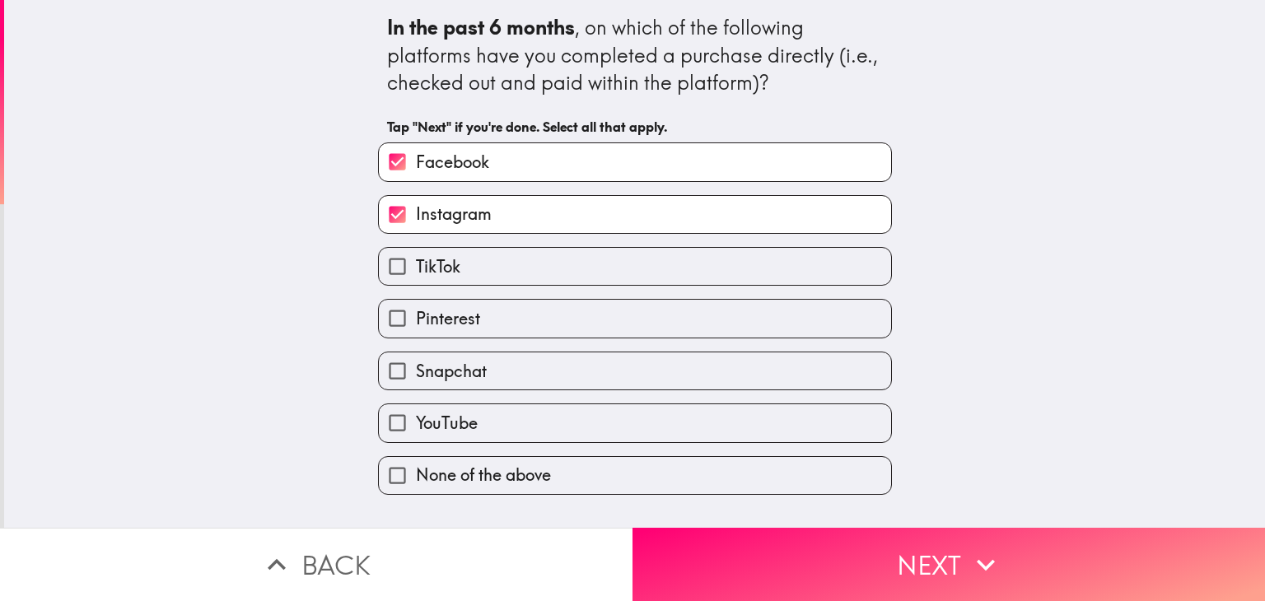
click at [467, 323] on span "Pinterest" at bounding box center [448, 318] width 64 height 23
click at [416, 323] on input "Pinterest" at bounding box center [397, 318] width 37 height 37
checkbox input "true"
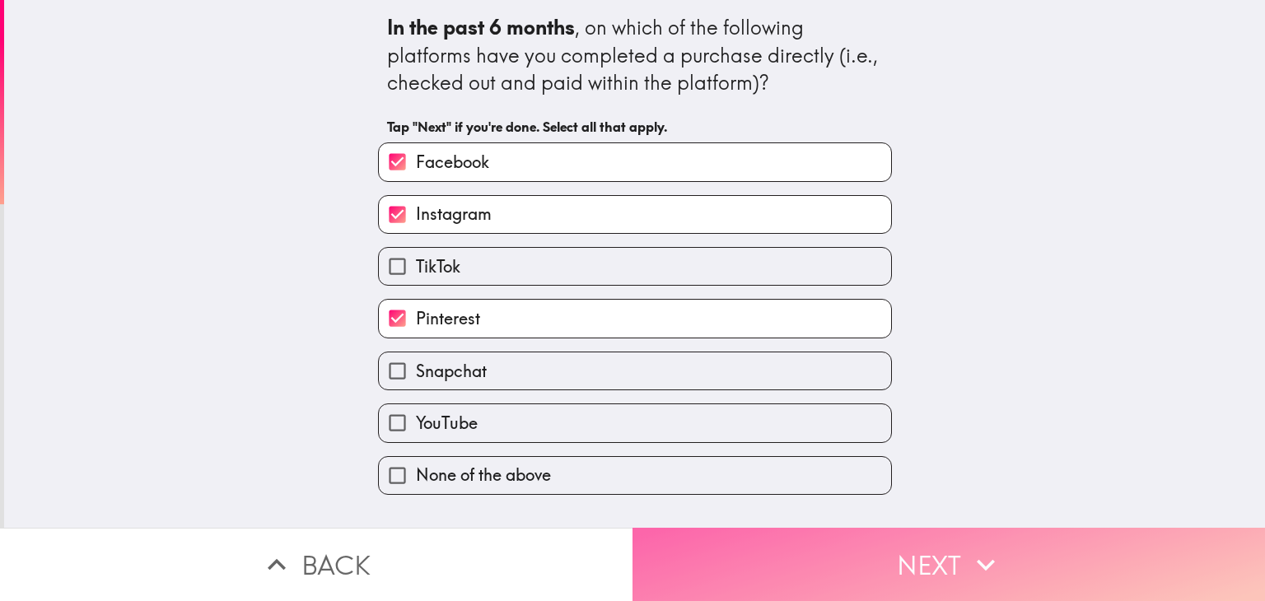
click at [853, 554] on button "Next" at bounding box center [949, 564] width 633 height 73
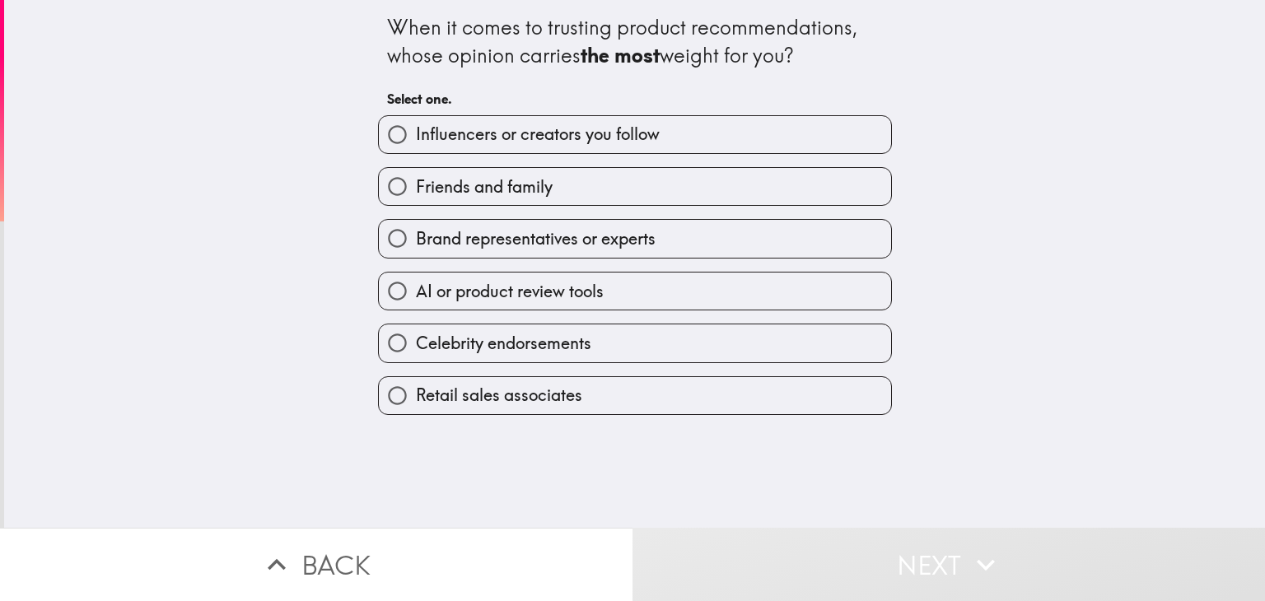
click at [442, 138] on span "Influencers or creators you follow" at bounding box center [538, 134] width 244 height 23
click at [416, 138] on input "Influencers or creators you follow" at bounding box center [397, 134] width 37 height 37
radio input "true"
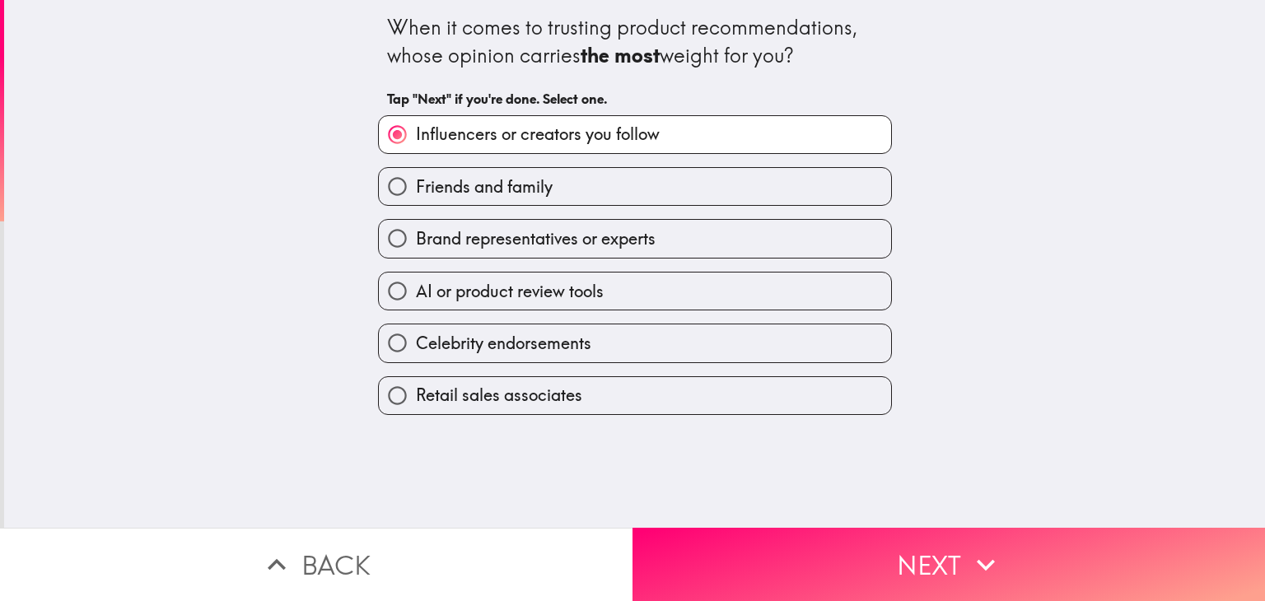
click at [465, 182] on span "Friends and family" at bounding box center [484, 186] width 137 height 23
click at [416, 182] on input "Friends and family" at bounding box center [397, 186] width 37 height 37
radio input "true"
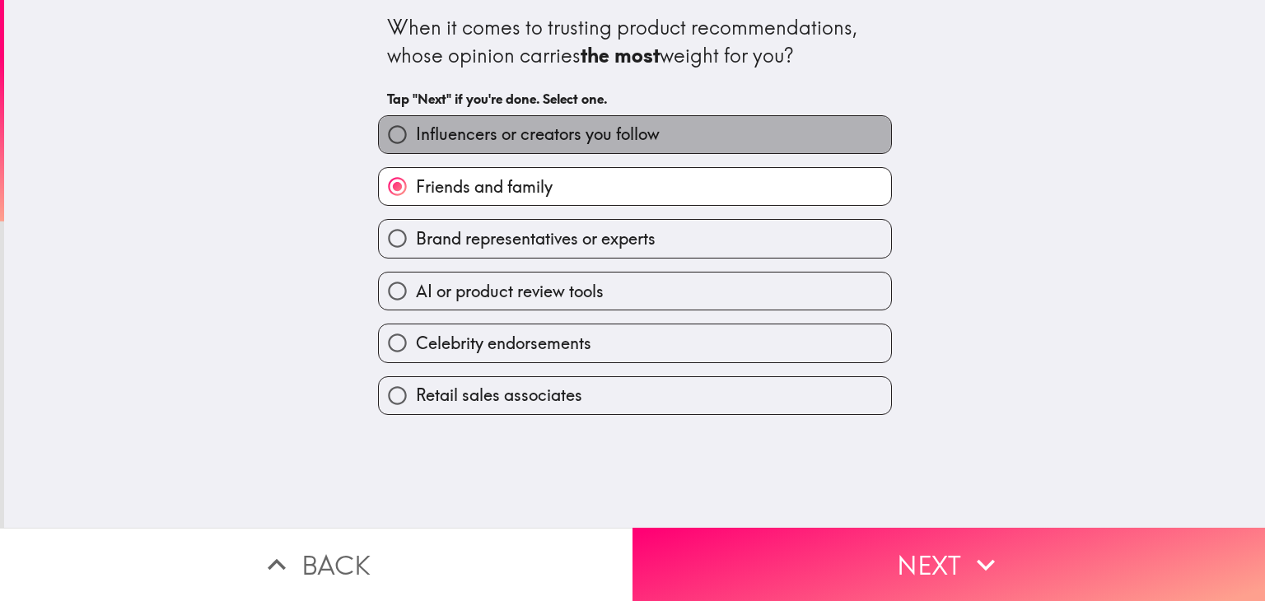
click at [494, 140] on span "Influencers or creators you follow" at bounding box center [538, 134] width 244 height 23
click at [416, 140] on input "Influencers or creators you follow" at bounding box center [397, 134] width 37 height 37
radio input "true"
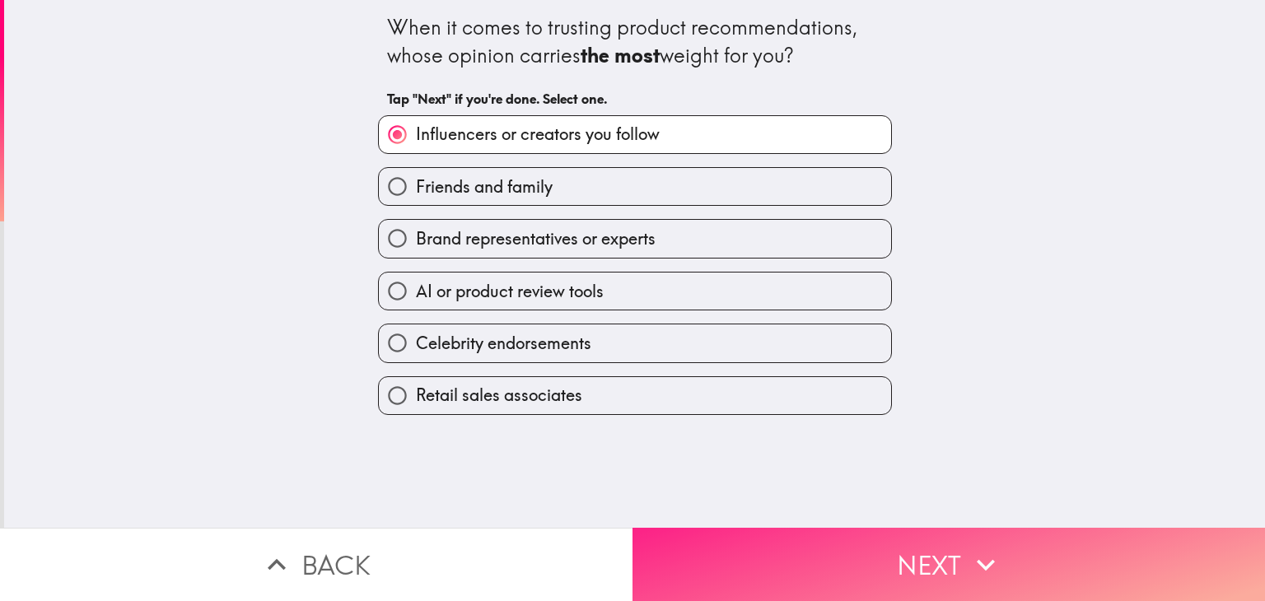
click at [886, 546] on button "Next" at bounding box center [949, 564] width 633 height 73
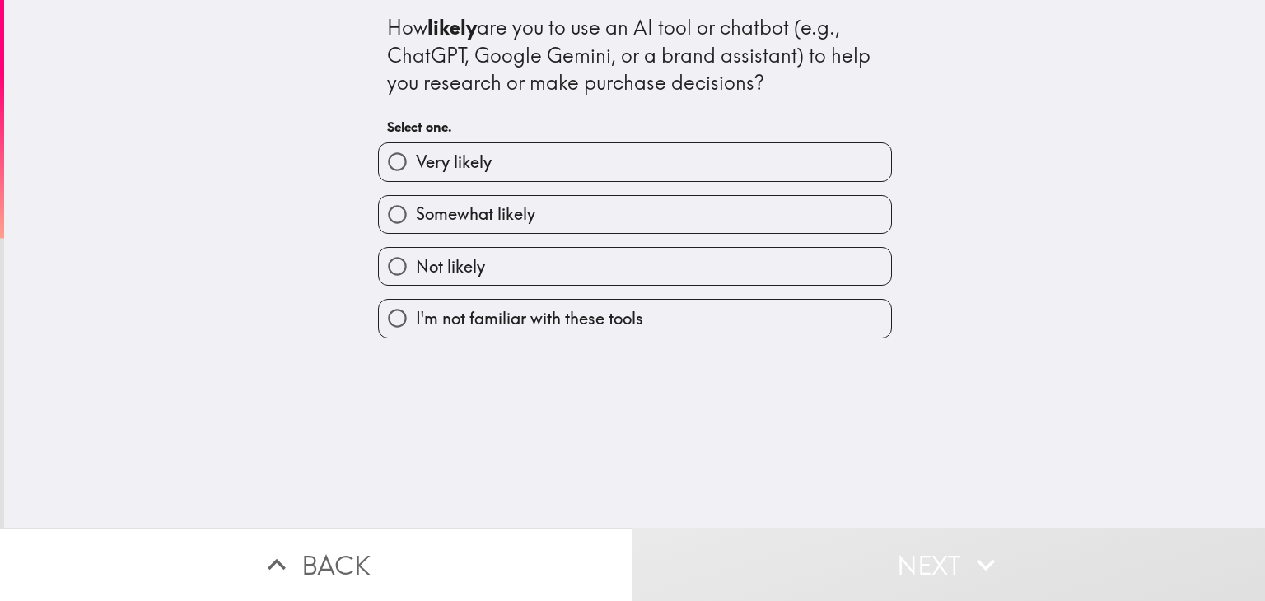
click at [445, 159] on span "Very likely" at bounding box center [454, 162] width 76 height 23
click at [416, 159] on input "Very likely" at bounding box center [397, 161] width 37 height 37
radio input "true"
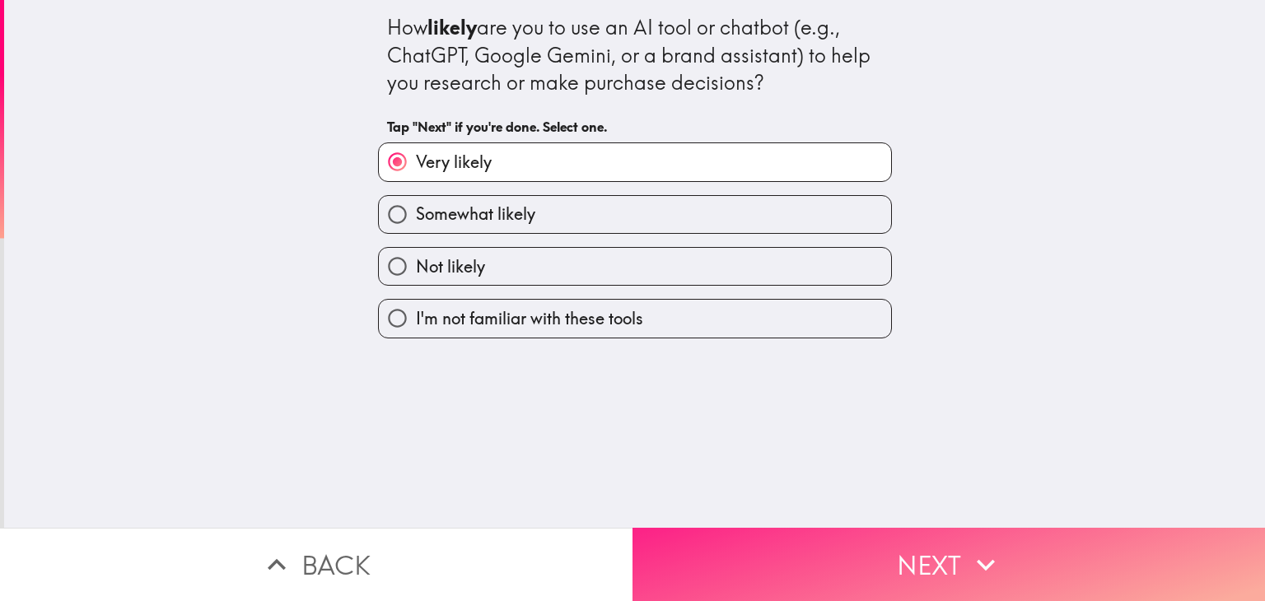
click at [841, 546] on button "Next" at bounding box center [949, 564] width 633 height 73
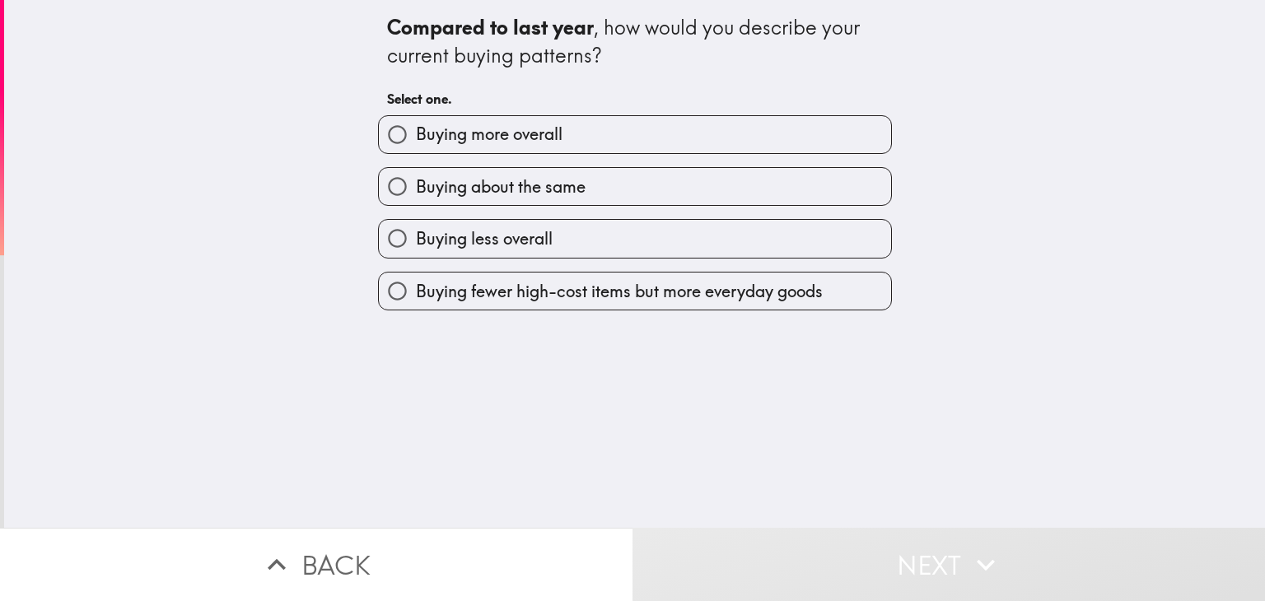
click at [494, 139] on span "Buying more overall" at bounding box center [489, 134] width 147 height 23
click at [416, 139] on input "Buying more overall" at bounding box center [397, 134] width 37 height 37
radio input "true"
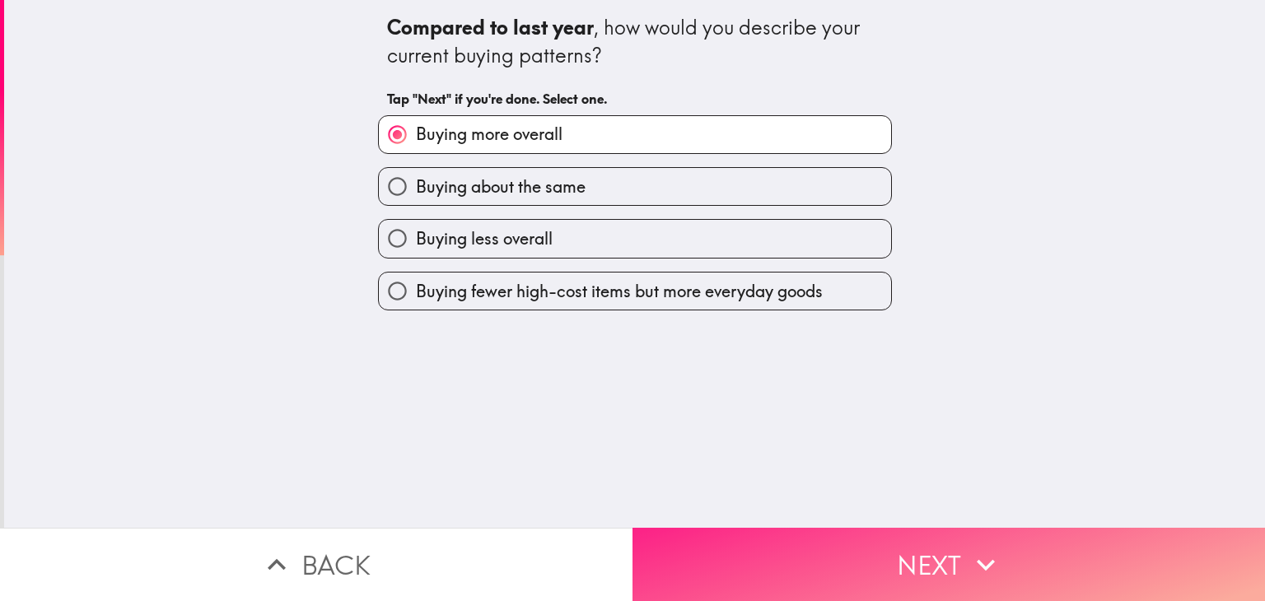
click at [830, 541] on button "Next" at bounding box center [949, 564] width 633 height 73
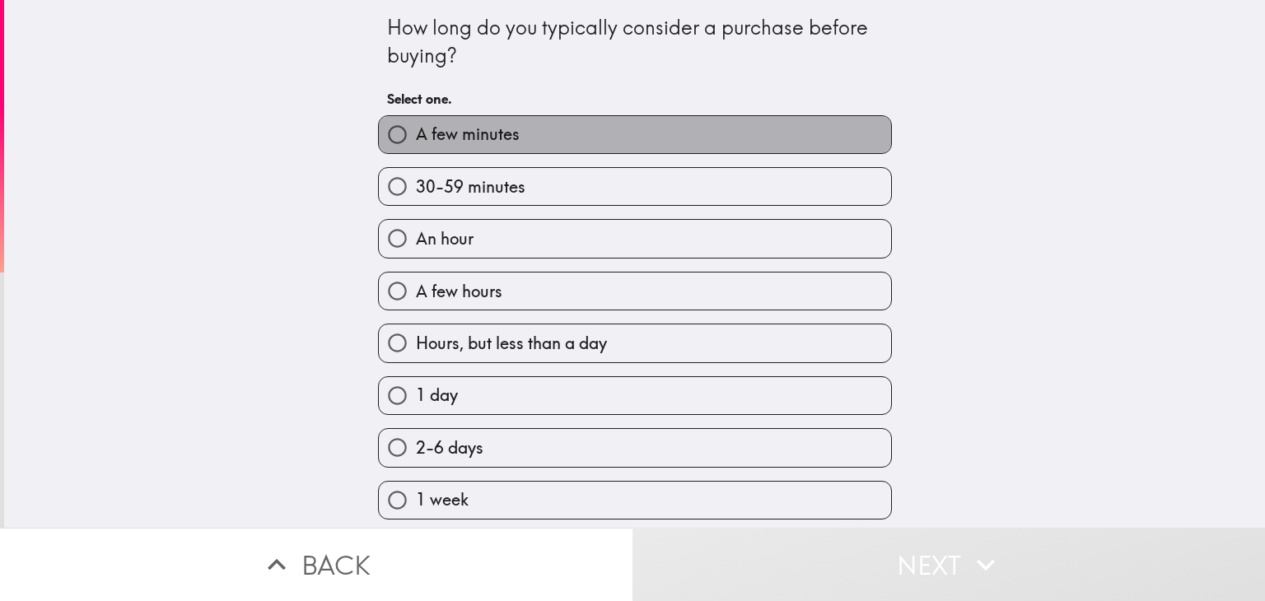
click at [445, 139] on span "A few minutes" at bounding box center [468, 134] width 104 height 23
click at [416, 139] on input "A few minutes" at bounding box center [397, 134] width 37 height 37
radio input "true"
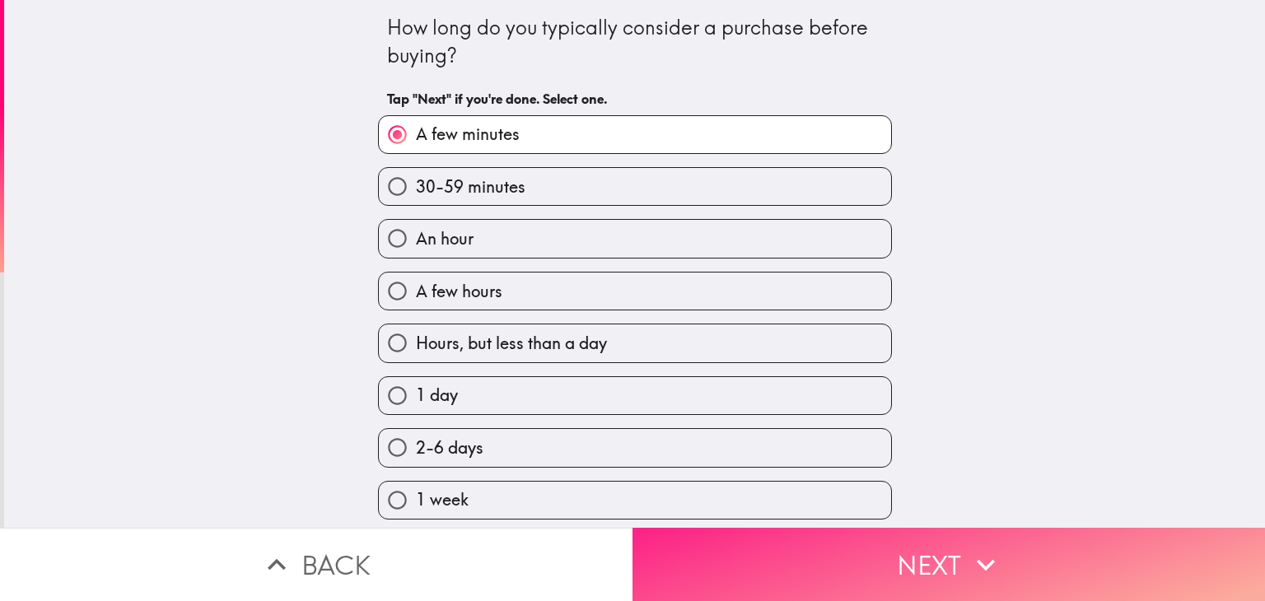
click at [924, 548] on button "Next" at bounding box center [949, 564] width 633 height 73
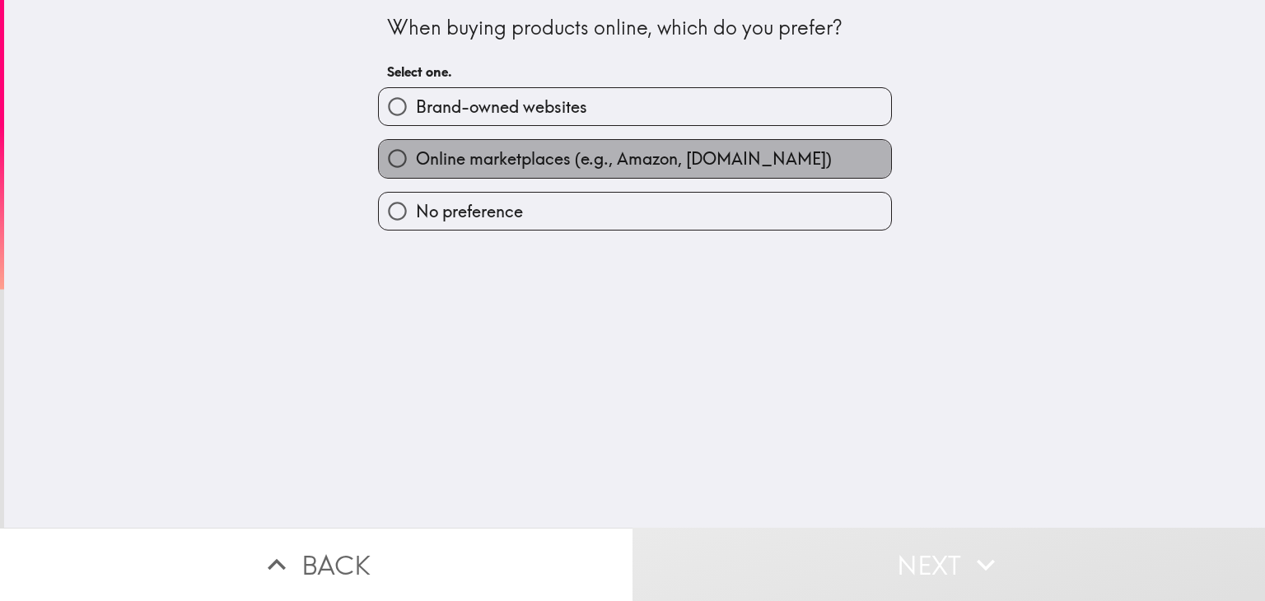
click at [529, 162] on span "Online marketplaces (e.g., Amazon, [DOMAIN_NAME])" at bounding box center [624, 158] width 416 height 23
click at [416, 162] on input "Online marketplaces (e.g., Amazon, [DOMAIN_NAME])" at bounding box center [397, 158] width 37 height 37
radio input "true"
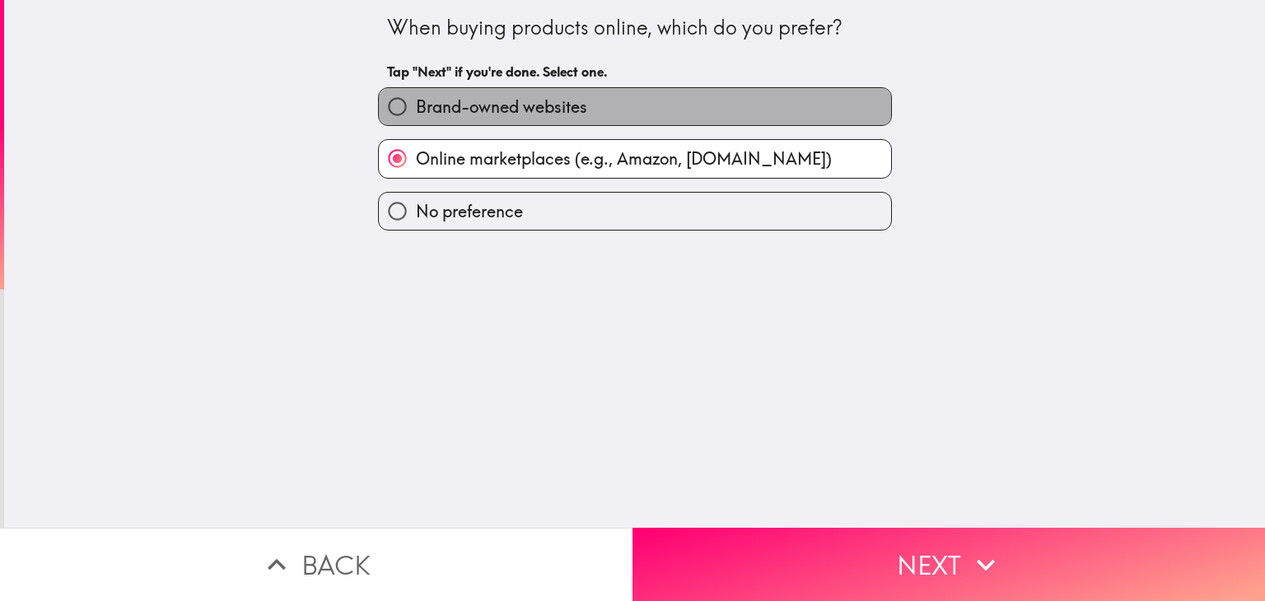
click at [517, 112] on span "Brand-owned websites" at bounding box center [501, 107] width 171 height 23
click at [416, 112] on input "Brand-owned websites" at bounding box center [397, 106] width 37 height 37
radio input "true"
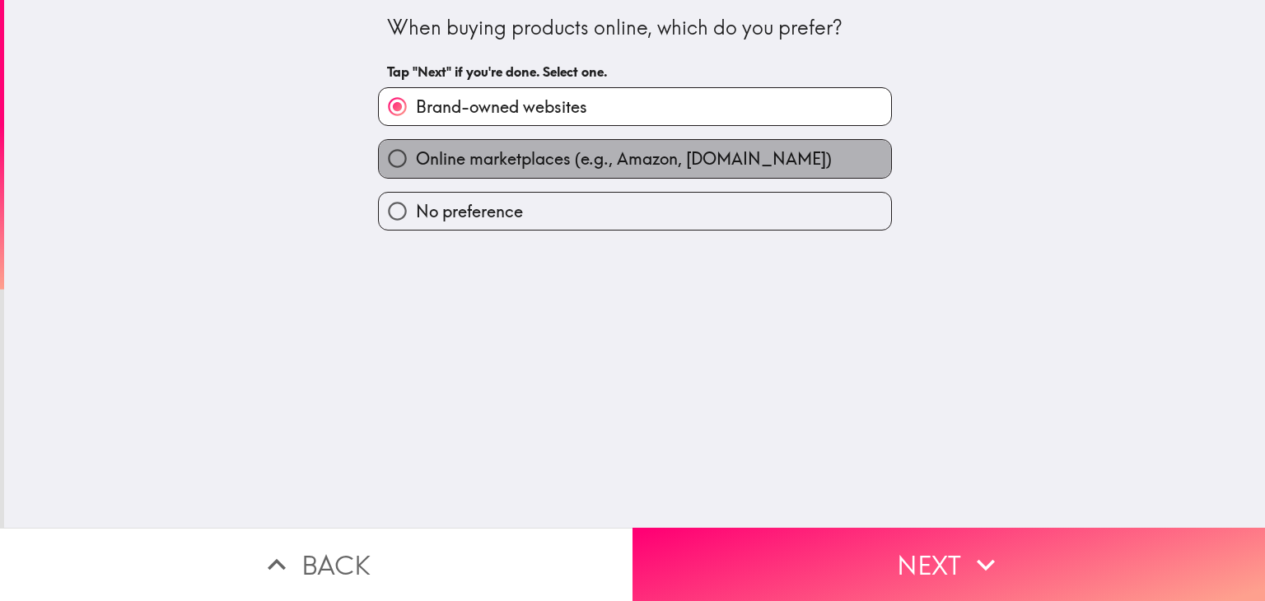
click at [649, 162] on span "Online marketplaces (e.g., Amazon, [DOMAIN_NAME])" at bounding box center [624, 158] width 416 height 23
click at [416, 162] on input "Online marketplaces (e.g., Amazon, [DOMAIN_NAME])" at bounding box center [397, 158] width 37 height 37
radio input "true"
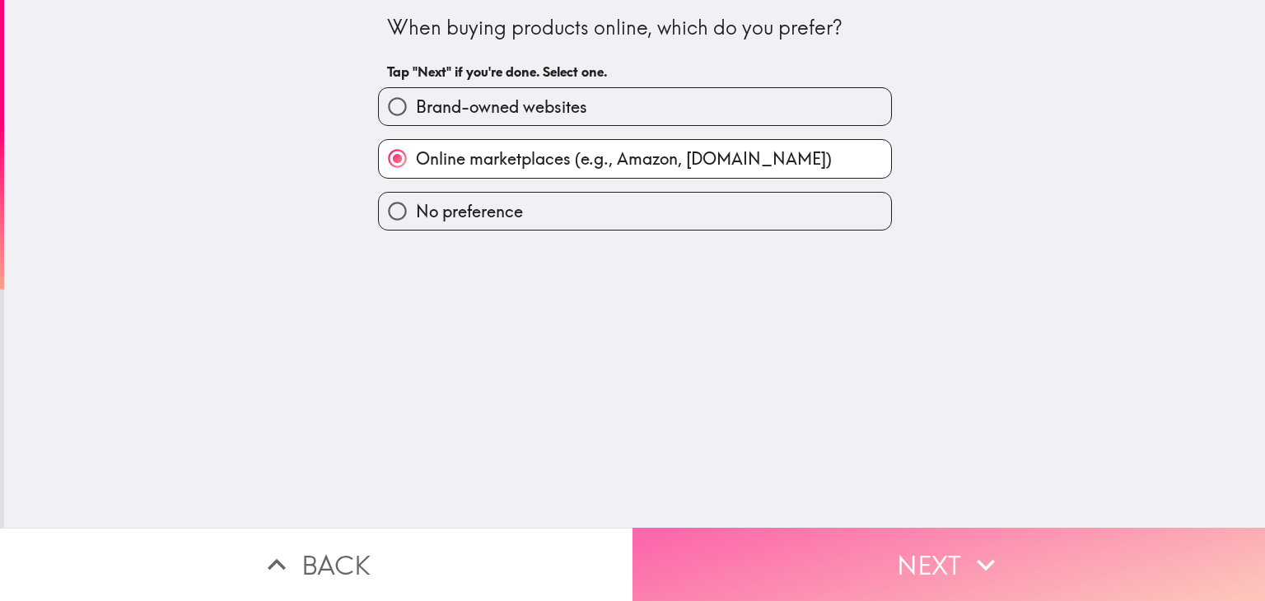
click at [908, 548] on button "Next" at bounding box center [949, 564] width 633 height 73
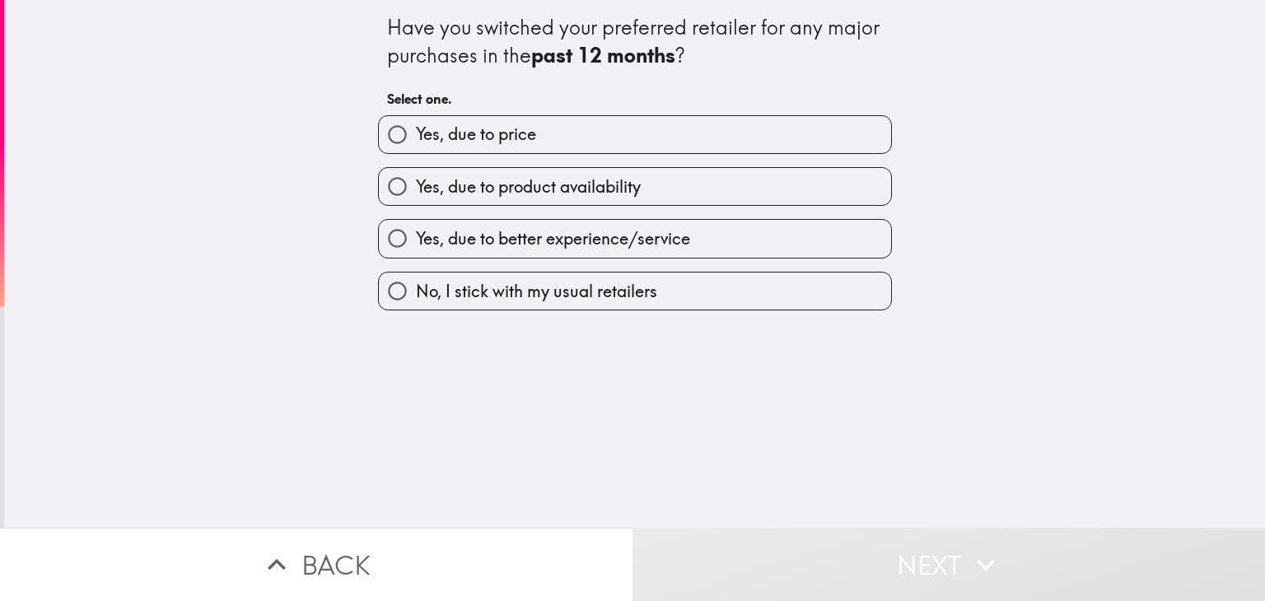
click at [489, 139] on span "Yes, due to price" at bounding box center [476, 134] width 120 height 23
click at [416, 139] on input "Yes, due to price" at bounding box center [397, 134] width 37 height 37
radio input "true"
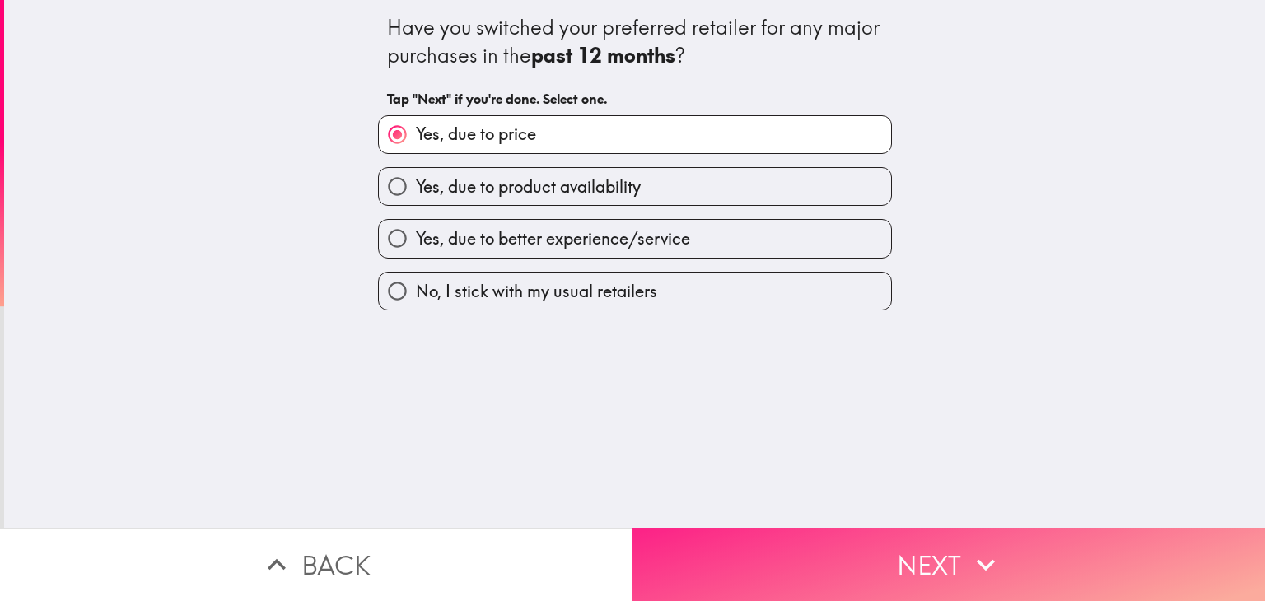
click at [788, 539] on button "Next" at bounding box center [949, 564] width 633 height 73
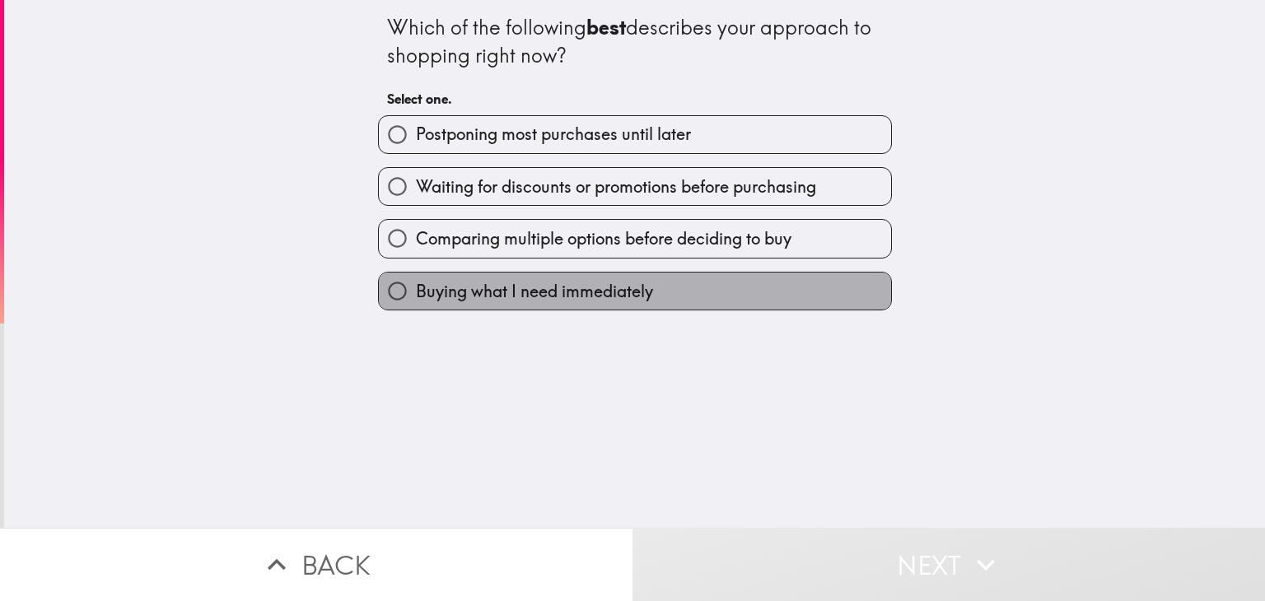
click at [487, 307] on label "Buying what I need immediately" at bounding box center [635, 291] width 512 height 37
click at [416, 307] on input "Buying what I need immediately" at bounding box center [397, 291] width 37 height 37
radio input "true"
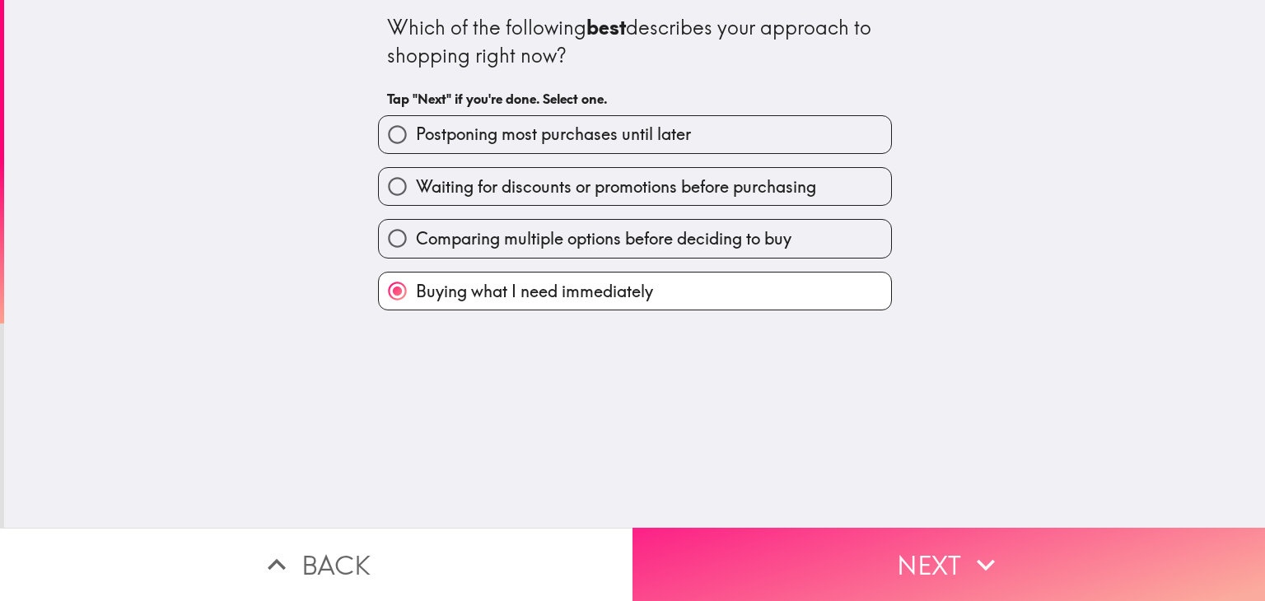
click at [804, 554] on button "Next" at bounding box center [949, 564] width 633 height 73
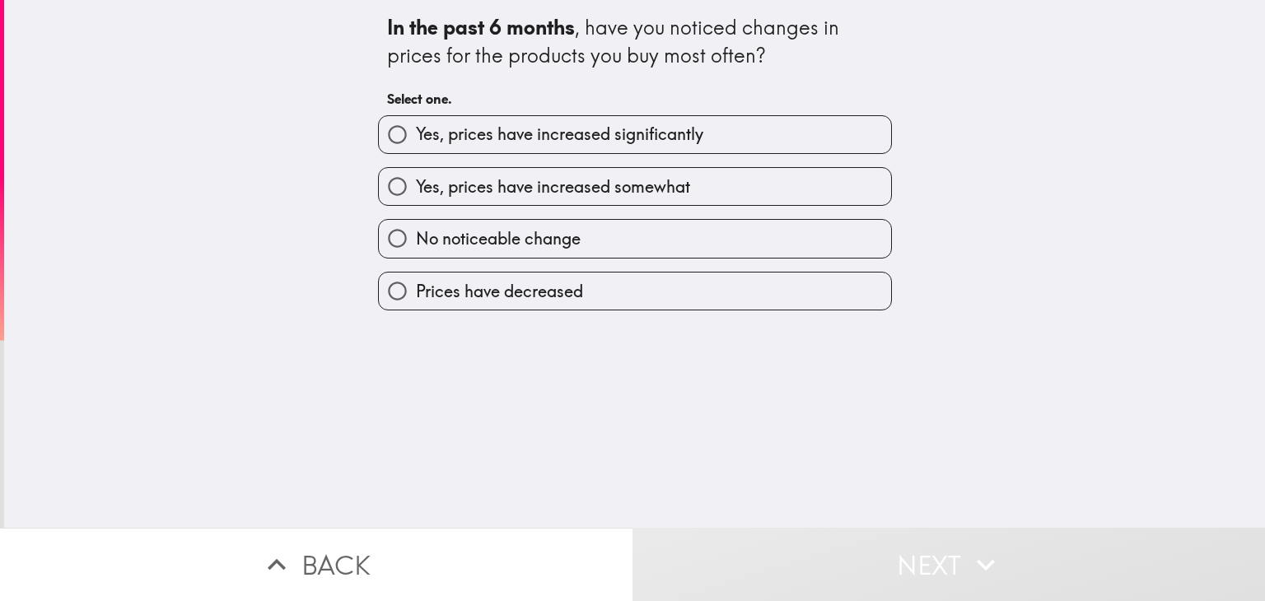
click at [498, 142] on span "Yes, prices have increased significantly" at bounding box center [559, 134] width 287 height 23
click at [416, 142] on input "Yes, prices have increased significantly" at bounding box center [397, 134] width 37 height 37
radio input "true"
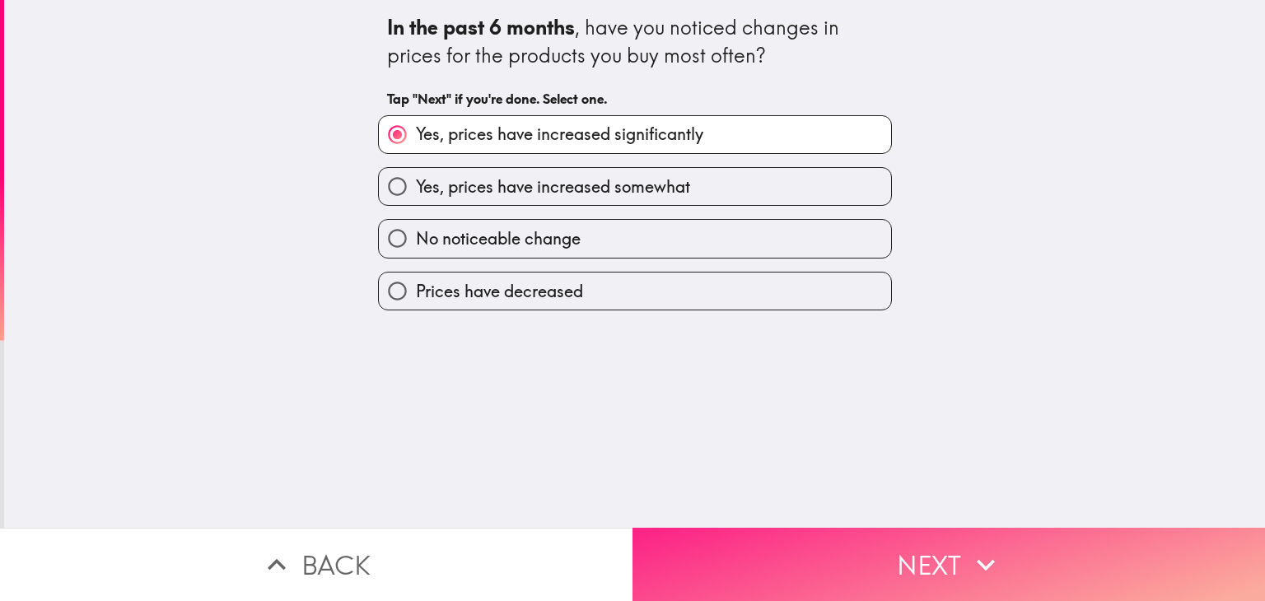
click at [780, 538] on button "Next" at bounding box center [949, 564] width 633 height 73
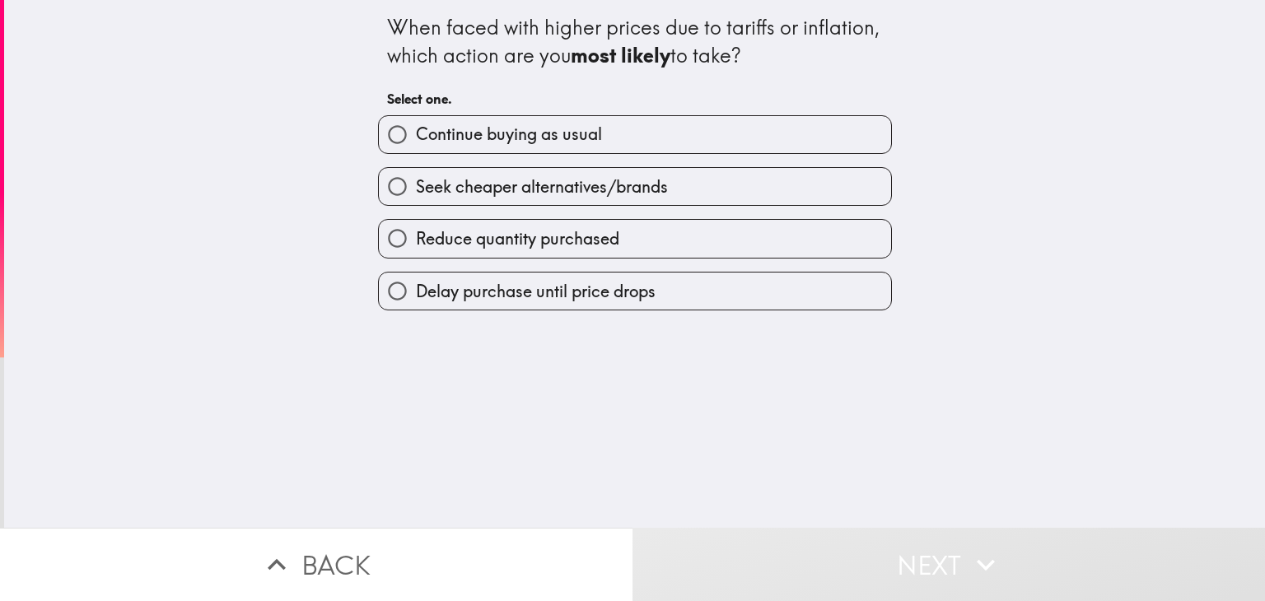
click at [456, 142] on span "Continue buying as usual" at bounding box center [509, 134] width 186 height 23
click at [416, 142] on input "Continue buying as usual" at bounding box center [397, 134] width 37 height 37
radio input "true"
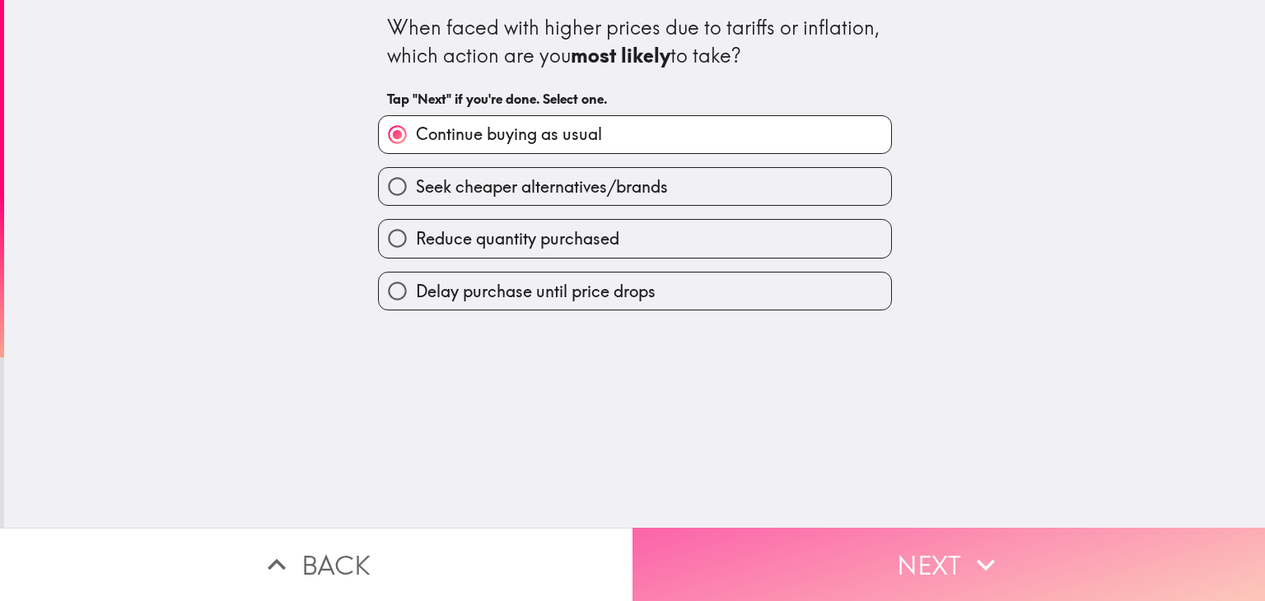
click at [777, 546] on button "Next" at bounding box center [949, 564] width 633 height 73
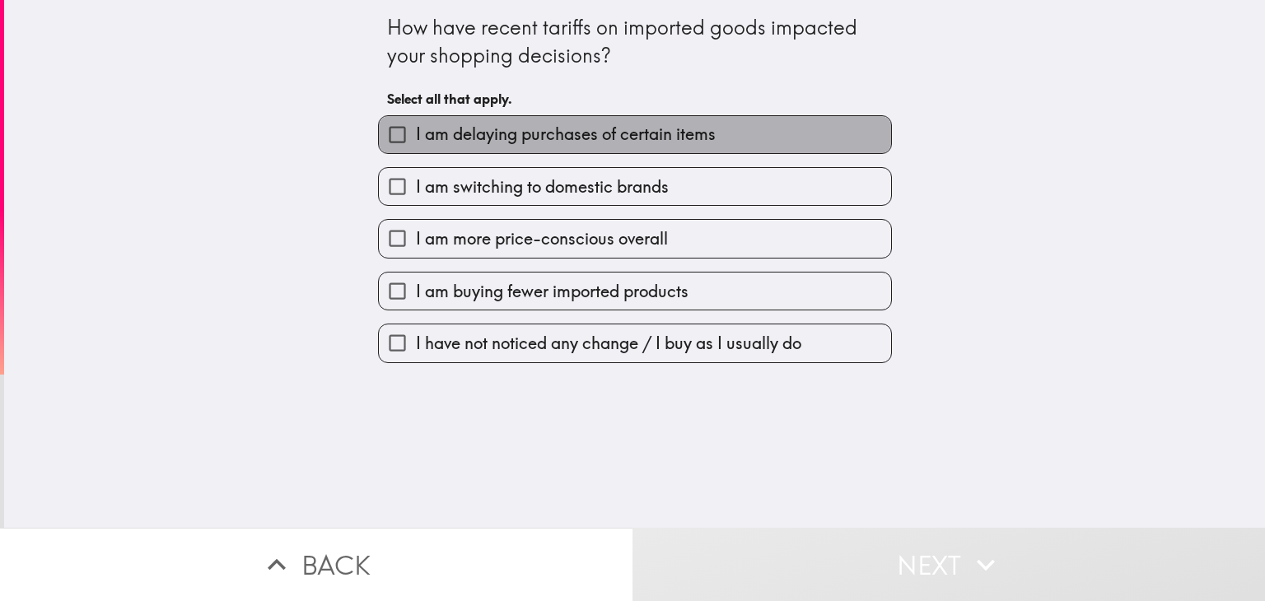
click at [474, 142] on span "I am delaying purchases of certain items" at bounding box center [566, 134] width 300 height 23
click at [416, 142] on input "I am delaying purchases of certain items" at bounding box center [397, 134] width 37 height 37
checkbox input "true"
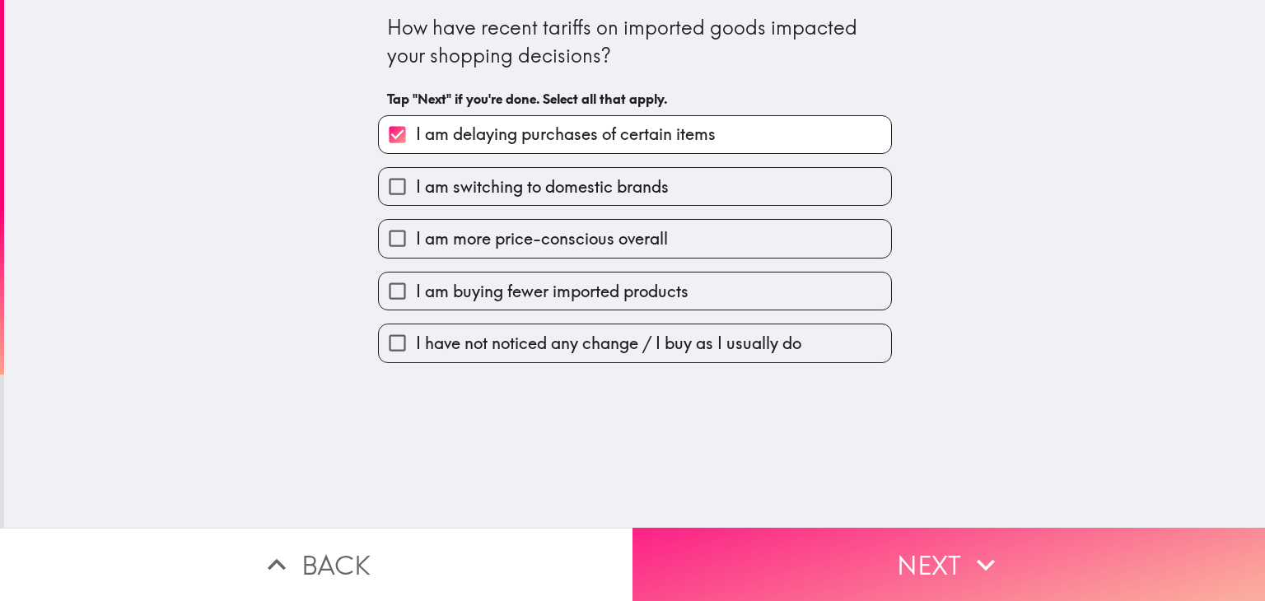
click at [792, 536] on button "Next" at bounding box center [949, 564] width 633 height 73
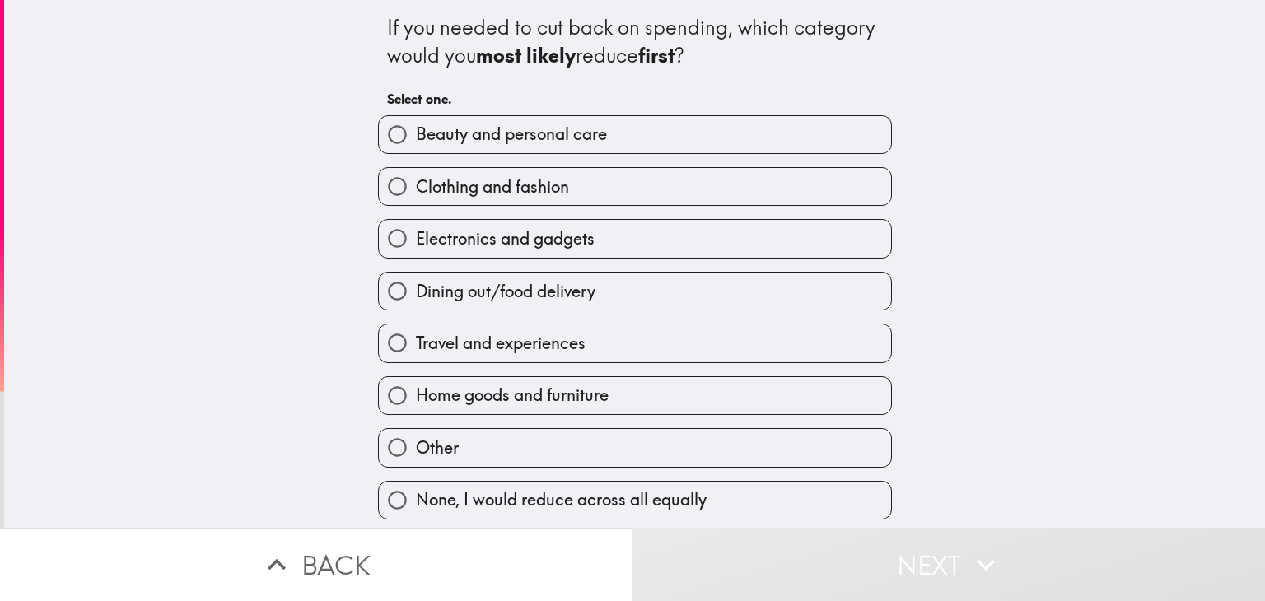
click at [483, 149] on label "Beauty and personal care" at bounding box center [635, 134] width 512 height 37
click at [416, 149] on input "Beauty and personal care" at bounding box center [397, 134] width 37 height 37
radio input "true"
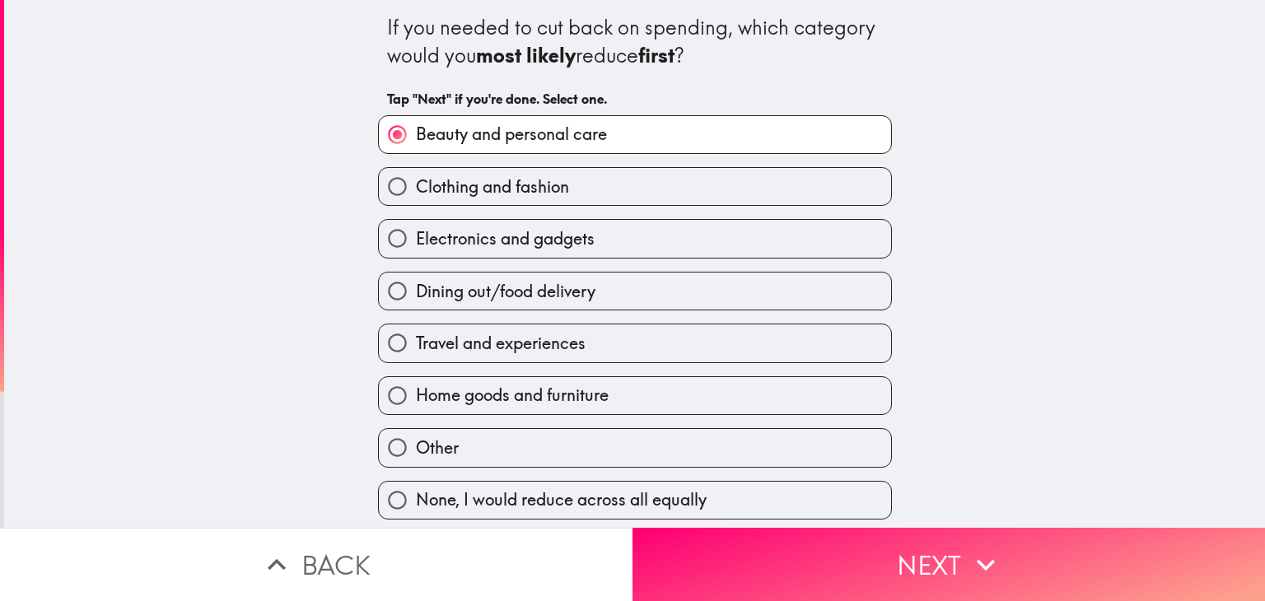
click at [493, 199] on label "Clothing and fashion" at bounding box center [635, 186] width 512 height 37
click at [416, 199] on input "Clothing and fashion" at bounding box center [397, 186] width 37 height 37
radio input "true"
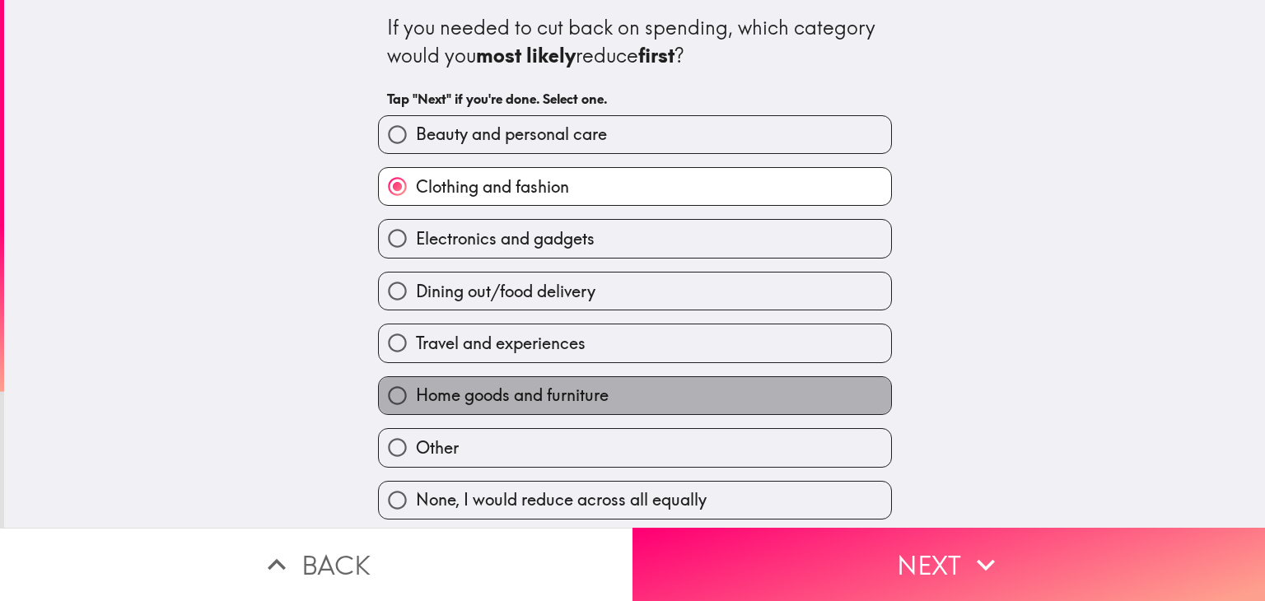
click at [555, 400] on span "Home goods and furniture" at bounding box center [512, 395] width 193 height 23
click at [416, 400] on input "Home goods and furniture" at bounding box center [397, 395] width 37 height 37
radio input "true"
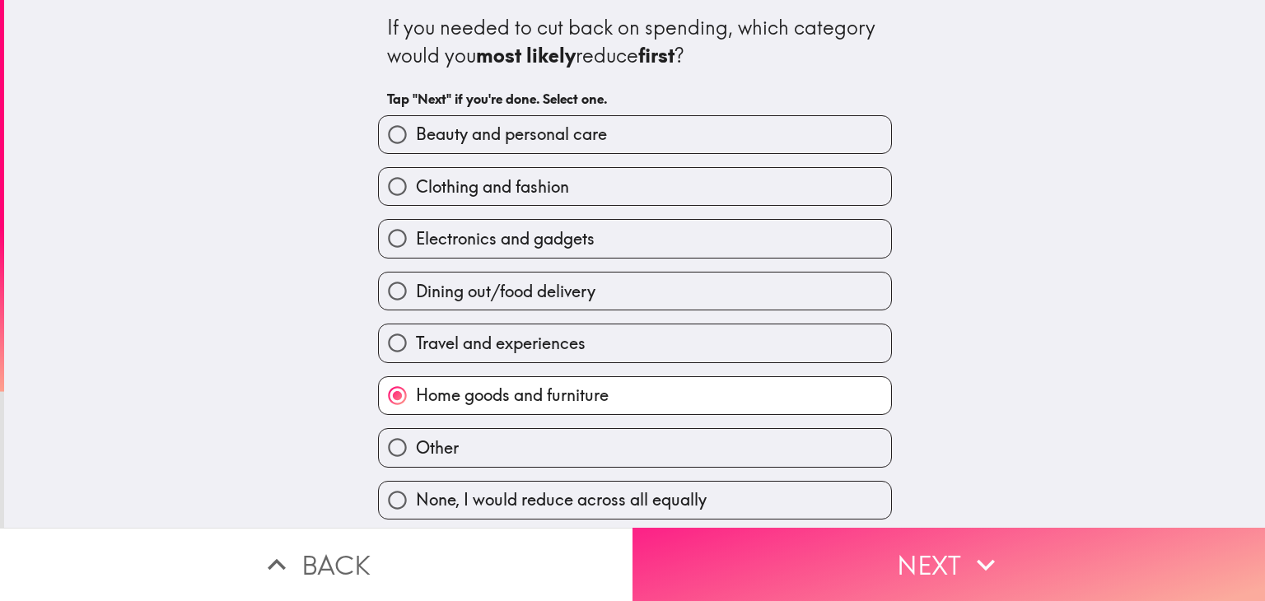
click at [815, 547] on button "Next" at bounding box center [949, 564] width 633 height 73
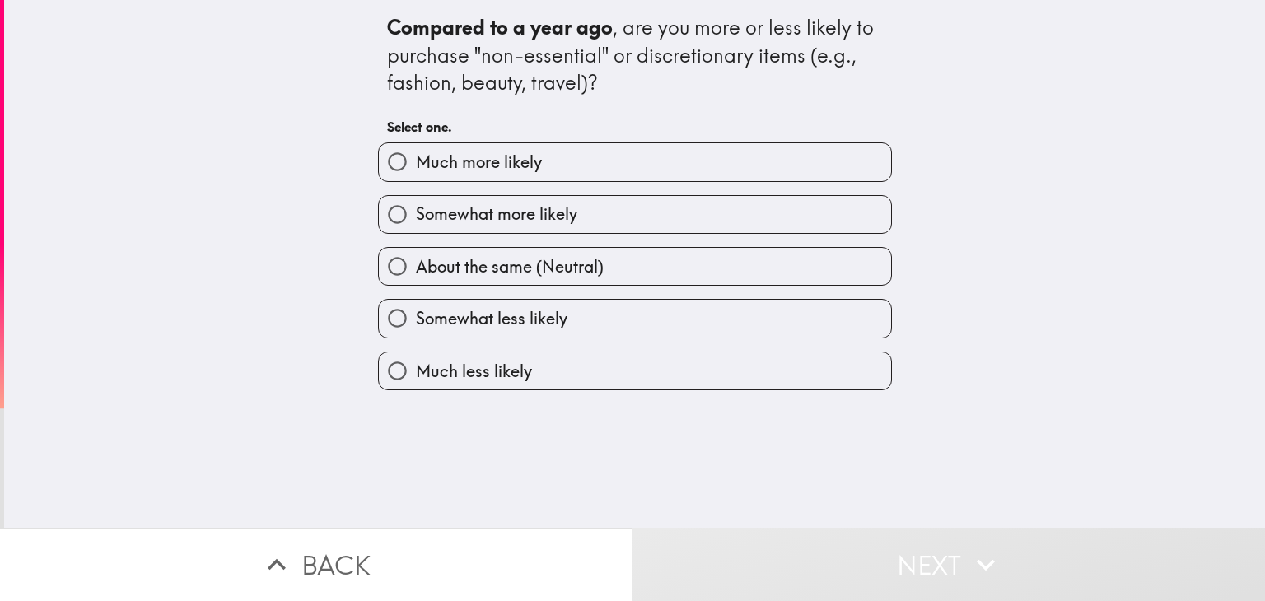
click at [540, 170] on label "Much more likely" at bounding box center [635, 161] width 512 height 37
click at [416, 170] on input "Much more likely" at bounding box center [397, 161] width 37 height 37
radio input "true"
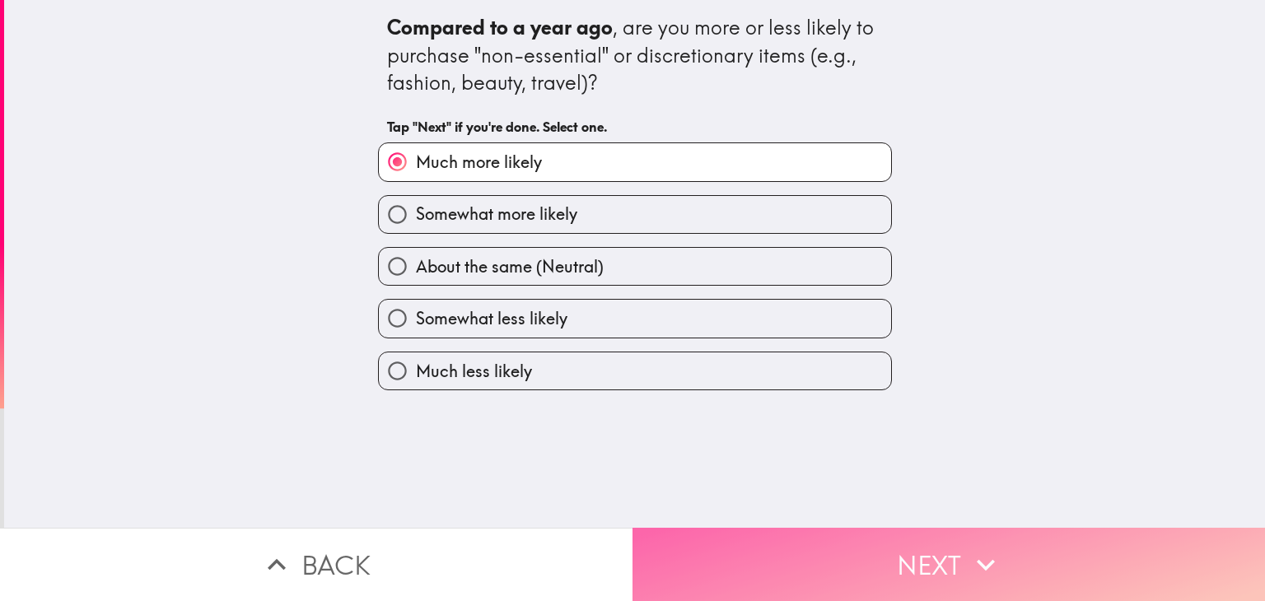
click at [792, 531] on button "Next" at bounding box center [949, 564] width 633 height 73
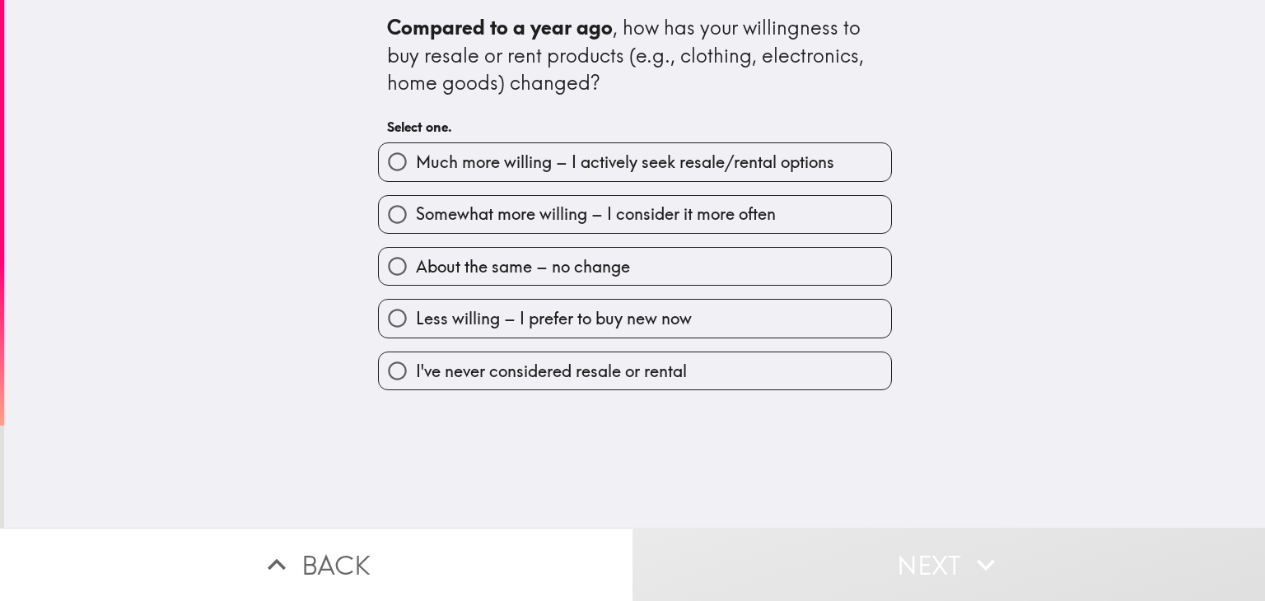
click at [470, 174] on label "Much more willing – I actively seek resale/rental options" at bounding box center [635, 161] width 512 height 37
click at [416, 174] on input "Much more willing – I actively seek resale/rental options" at bounding box center [397, 161] width 37 height 37
radio input "true"
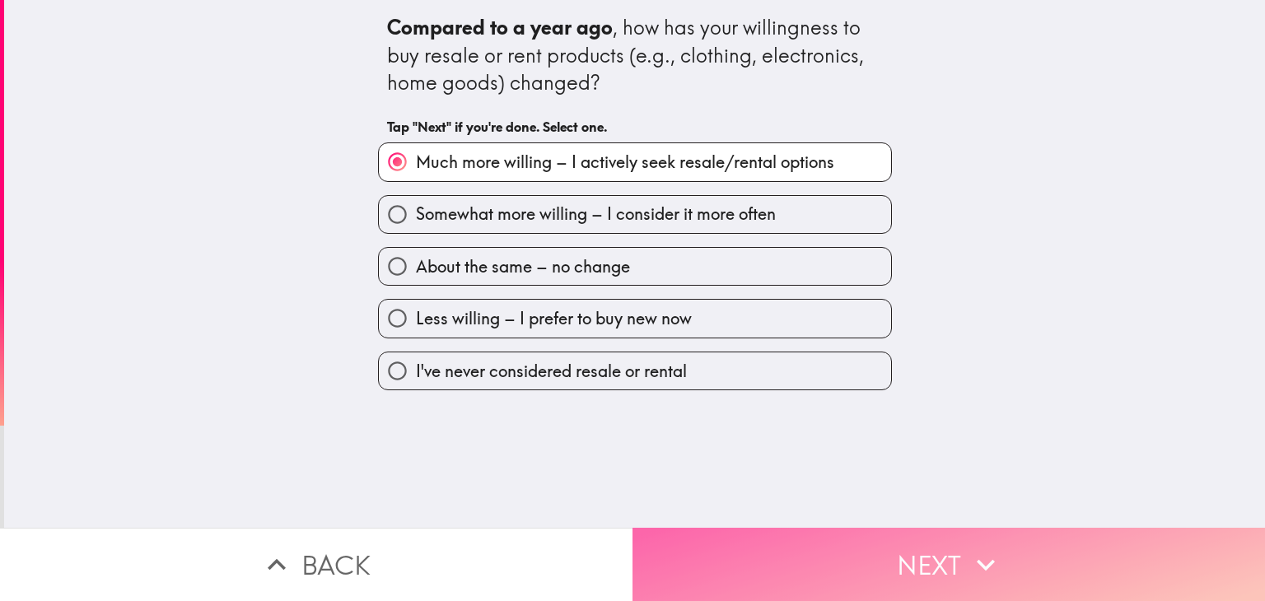
click at [765, 530] on button "Next" at bounding box center [949, 564] width 633 height 73
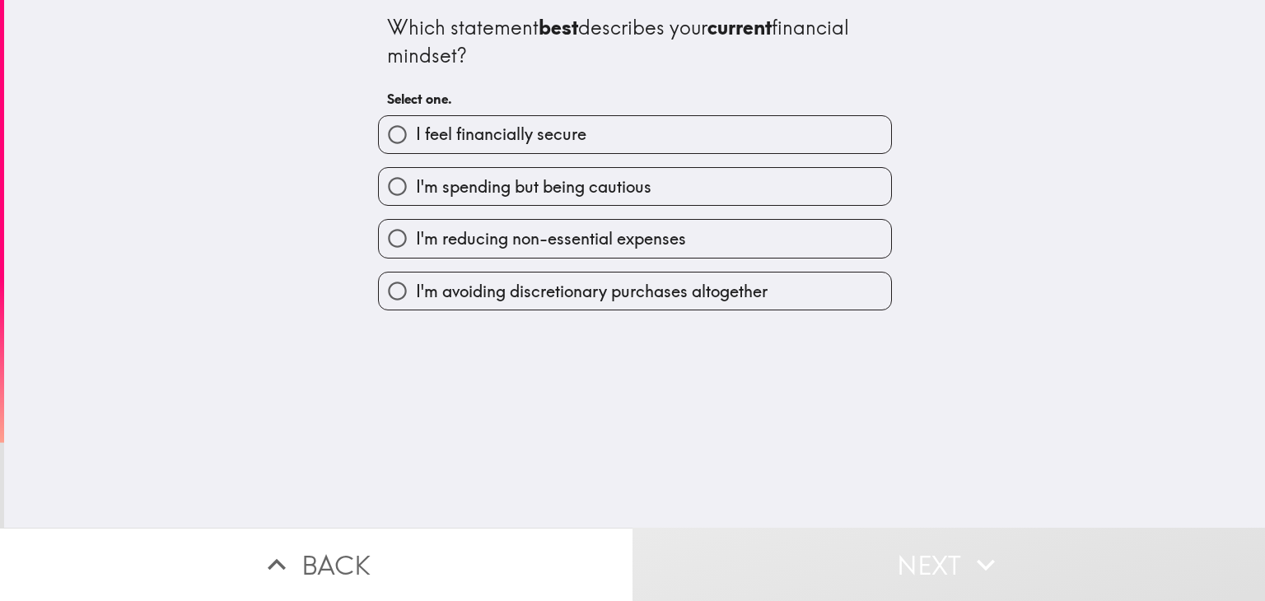
click at [482, 142] on span "I feel financially secure" at bounding box center [501, 134] width 170 height 23
click at [416, 142] on input "I feel financially secure" at bounding box center [397, 134] width 37 height 37
radio input "true"
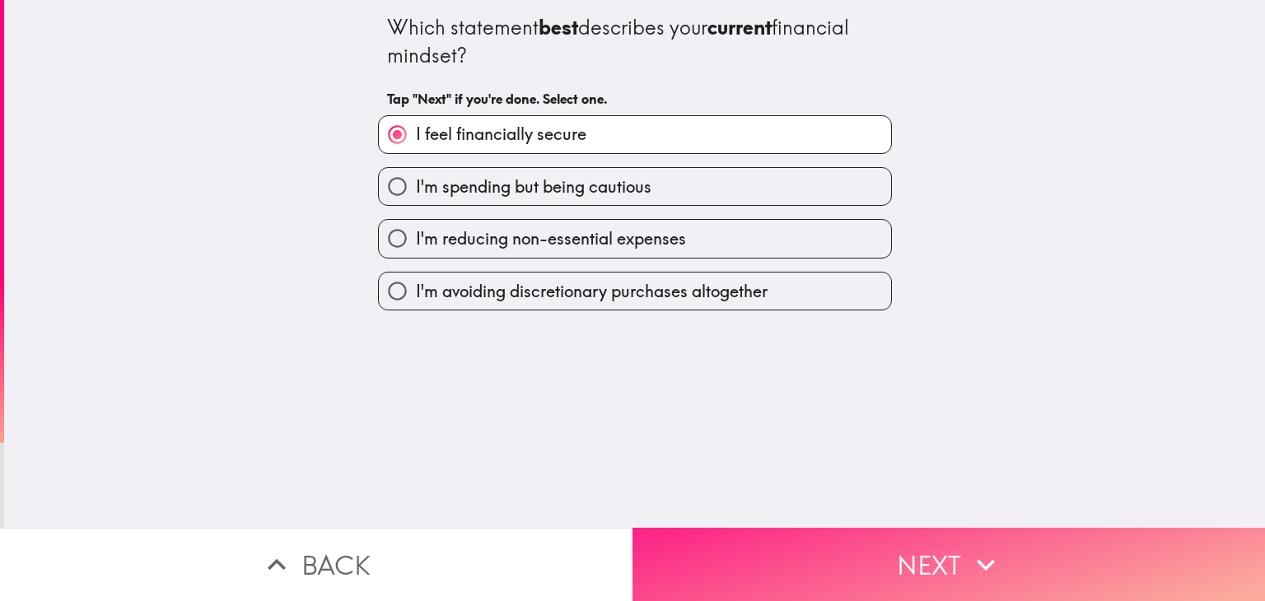
click at [801, 552] on button "Next" at bounding box center [949, 564] width 633 height 73
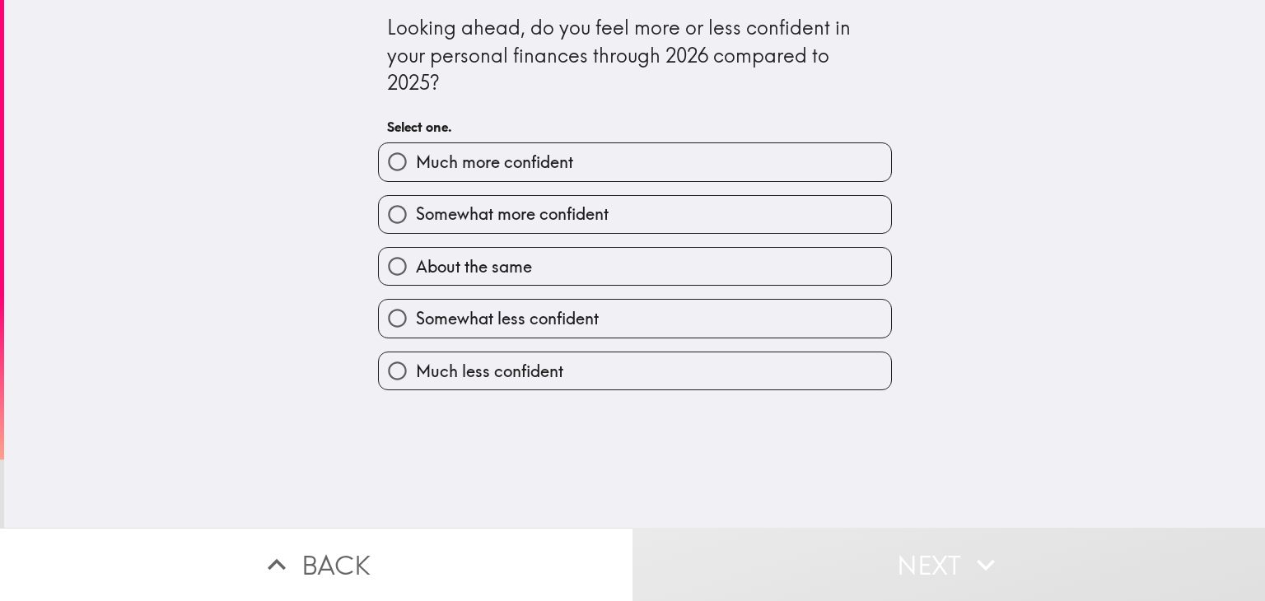
click at [484, 152] on span "Much more confident" at bounding box center [494, 162] width 157 height 23
click at [416, 152] on input "Much more confident" at bounding box center [397, 161] width 37 height 37
radio input "true"
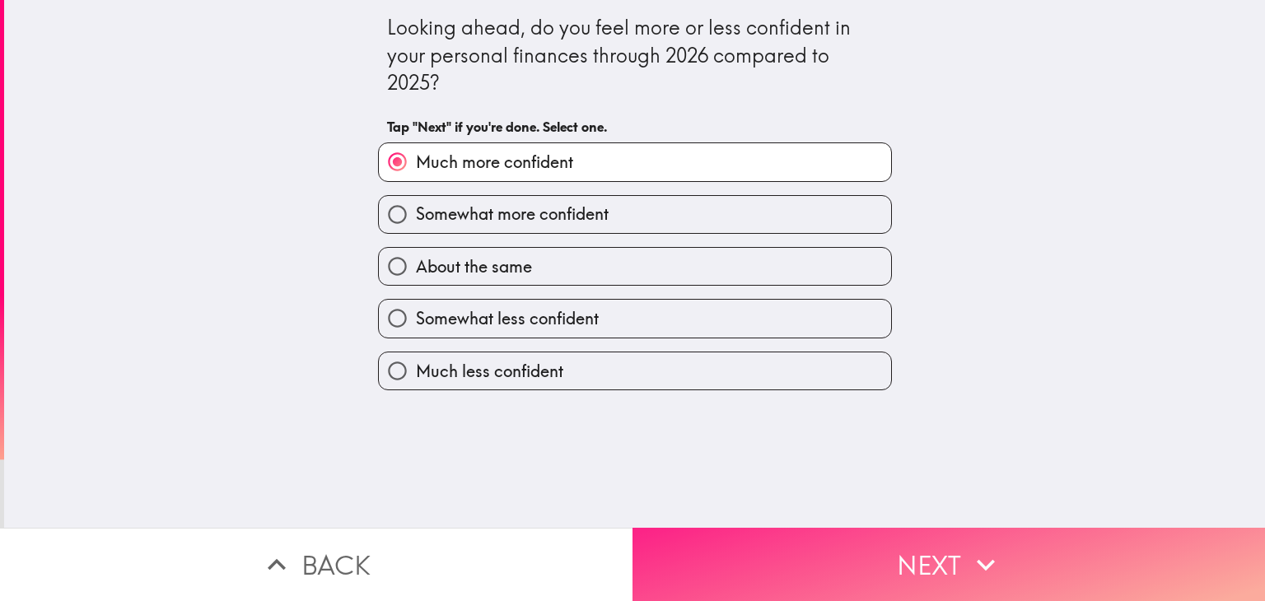
click at [814, 554] on button "Next" at bounding box center [949, 564] width 633 height 73
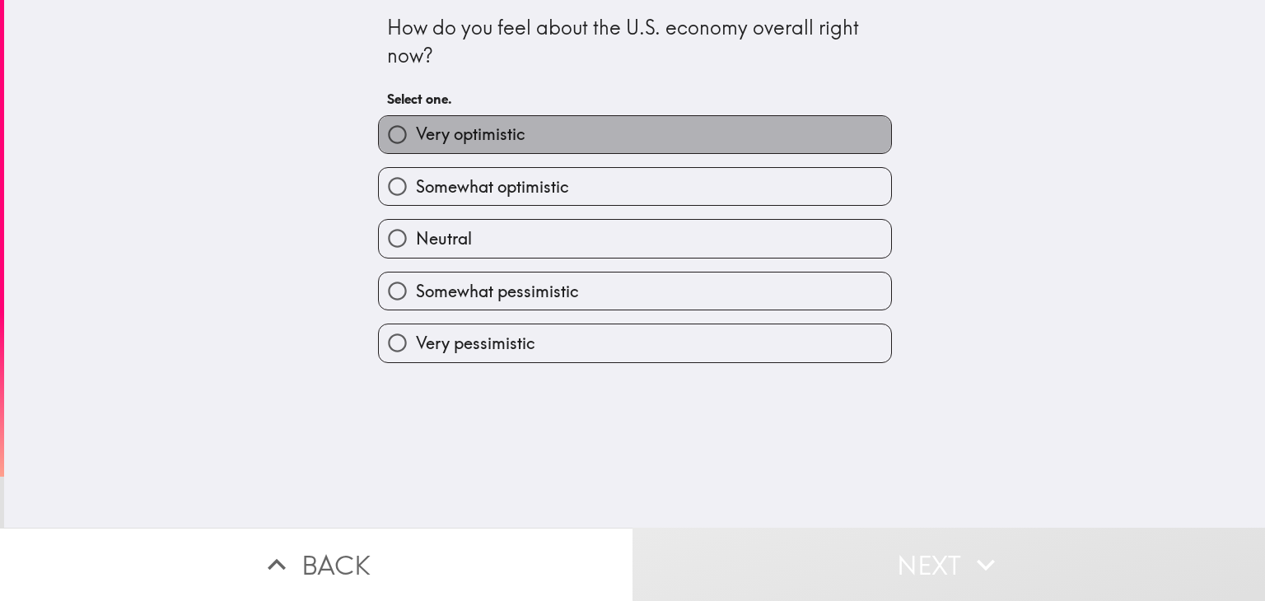
click at [507, 142] on span "Very optimistic" at bounding box center [471, 134] width 110 height 23
click at [416, 142] on input "Very optimistic" at bounding box center [397, 134] width 37 height 37
radio input "true"
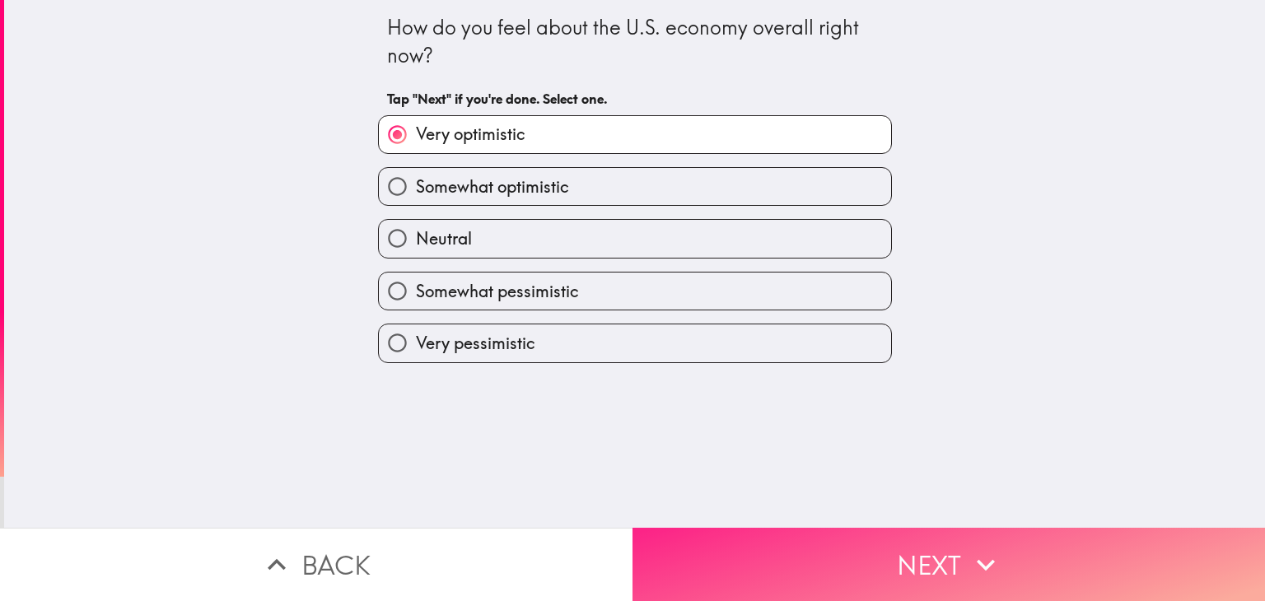
drag, startPoint x: 711, startPoint y: 529, endPoint x: 721, endPoint y: 530, distance: 9.9
click at [716, 530] on button "Next" at bounding box center [949, 564] width 633 height 73
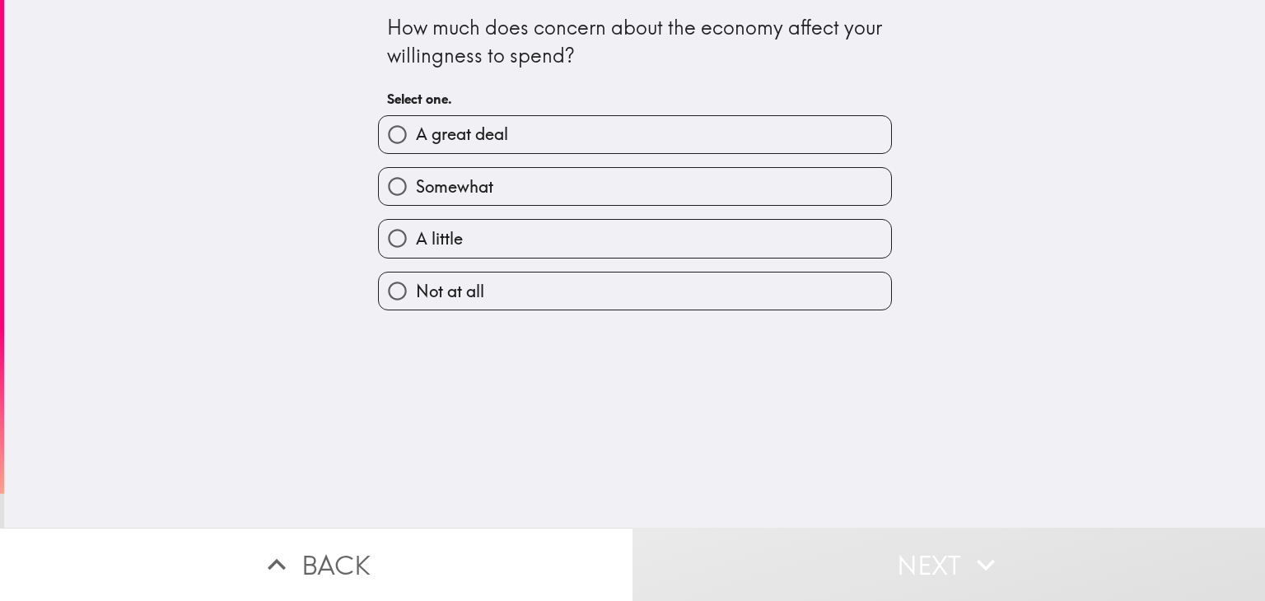
click at [440, 136] on span "A great deal" at bounding box center [462, 134] width 92 height 23
click at [416, 136] on input "A great deal" at bounding box center [397, 134] width 37 height 37
radio input "true"
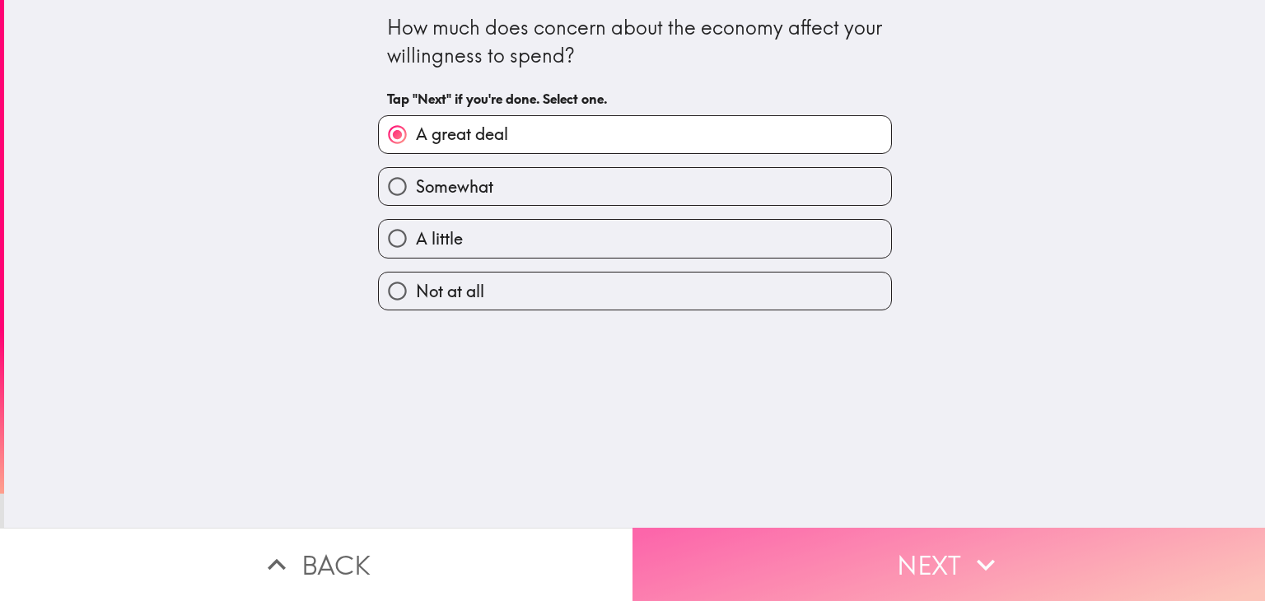
click at [844, 535] on button "Next" at bounding box center [949, 564] width 633 height 73
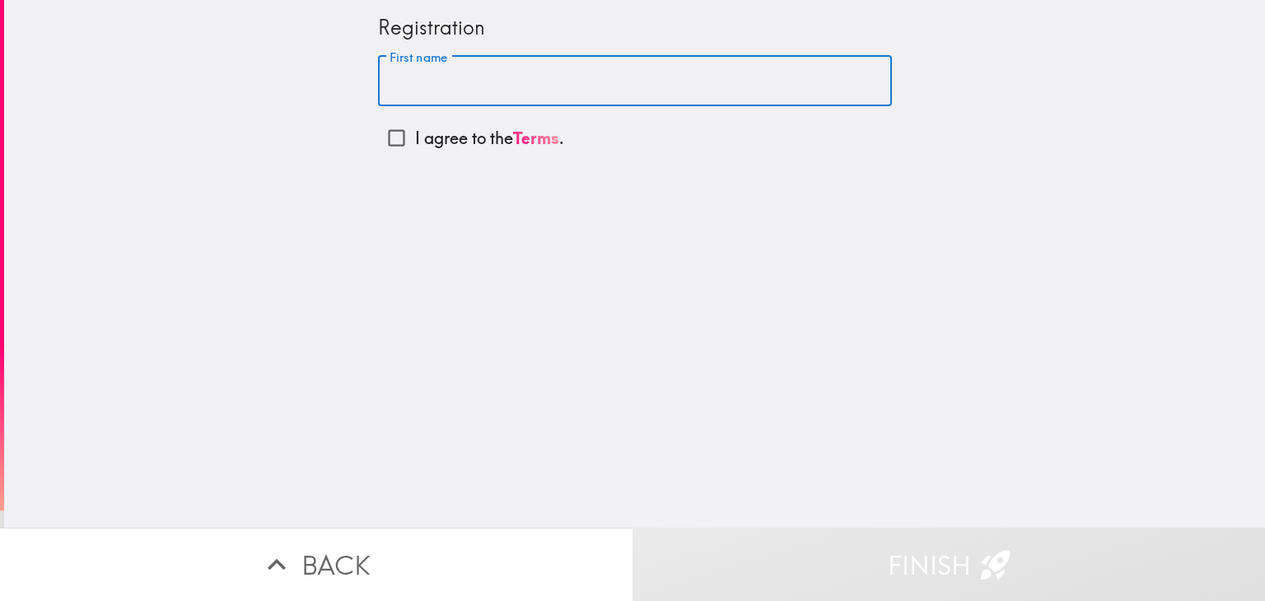
click at [418, 83] on input "First name" at bounding box center [635, 81] width 514 height 51
type input "Jack"
click at [480, 142] on p "I agree to the Terms ." at bounding box center [489, 138] width 149 height 23
click at [415, 142] on input "I agree to the Terms ." at bounding box center [396, 137] width 37 height 37
checkbox input "true"
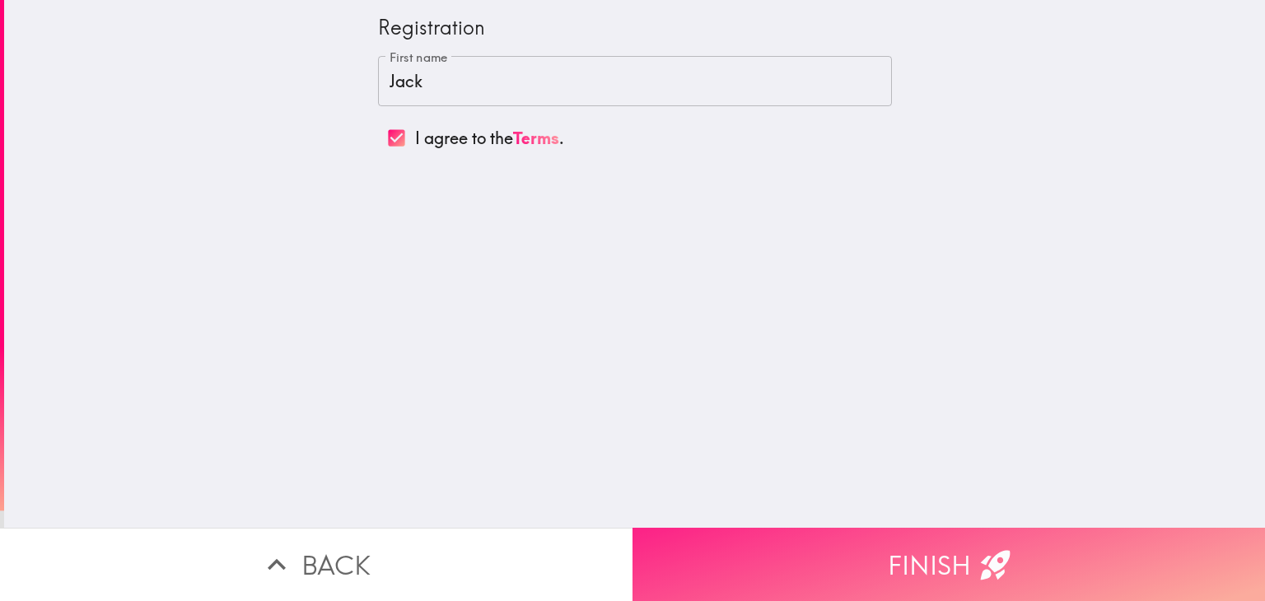
click at [866, 545] on button "Finish" at bounding box center [949, 564] width 633 height 73
